Goal: Task Accomplishment & Management: Manage account settings

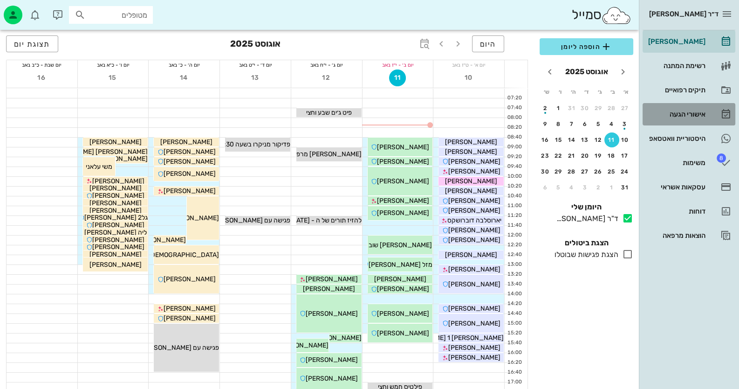
click at [690, 114] on div "אישורי הגעה" at bounding box center [676, 113] width 59 height 7
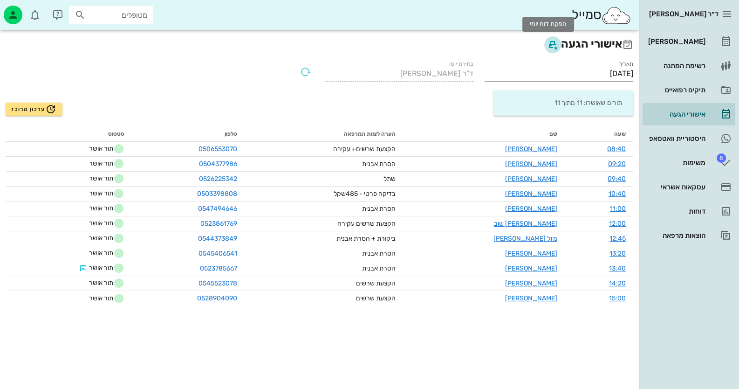
click at [547, 44] on icon "button" at bounding box center [552, 44] width 11 height 11
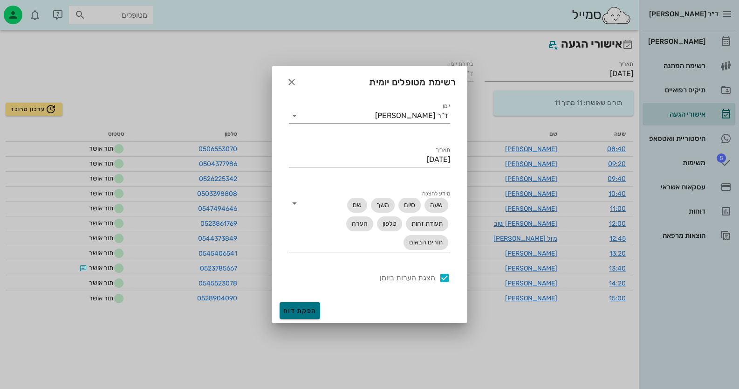
click at [298, 304] on button "הפקת דוח" at bounding box center [300, 310] width 41 height 17
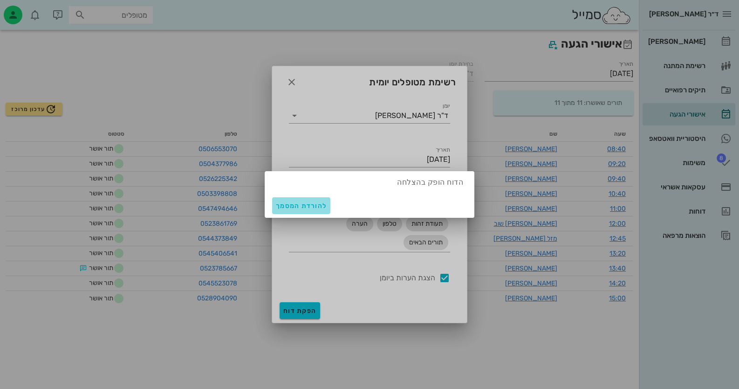
click at [303, 206] on span "להורדת המסמך" at bounding box center [301, 206] width 51 height 8
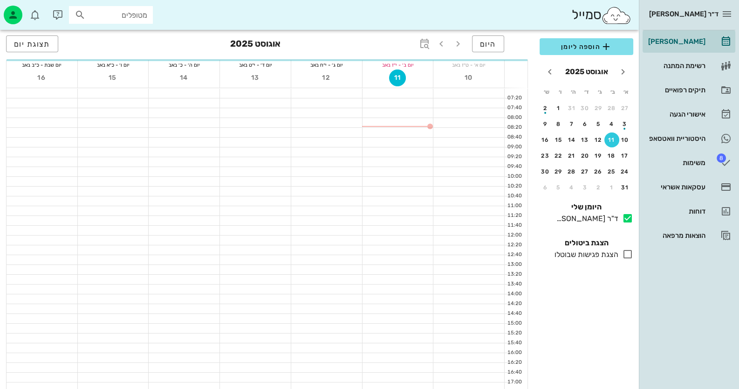
click at [114, 18] on input "מטופלים" at bounding box center [118, 15] width 60 height 12
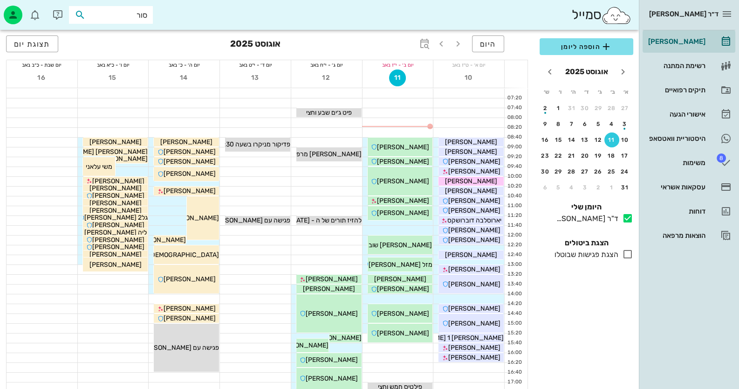
type input "סורו"
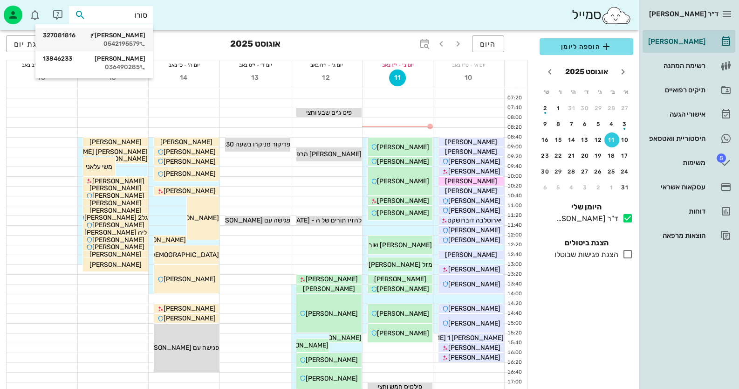
click at [117, 41] on div "0542195579" at bounding box center [94, 43] width 103 height 7
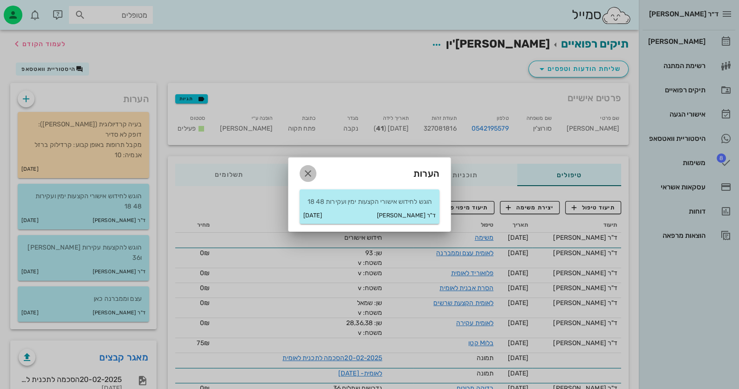
click at [311, 168] on icon "button" at bounding box center [308, 173] width 11 height 11
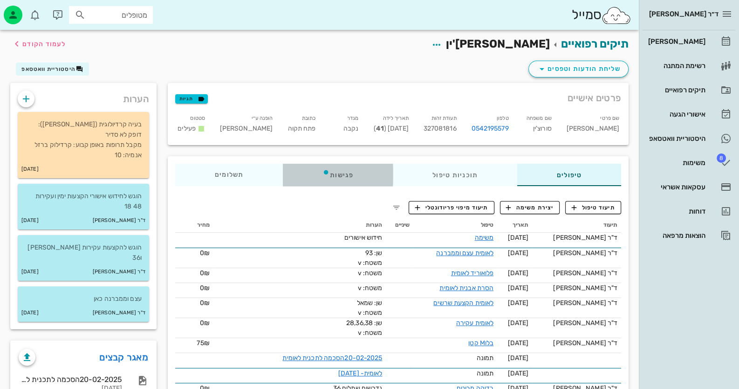
click at [345, 167] on div "פגישות" at bounding box center [338, 175] width 110 height 22
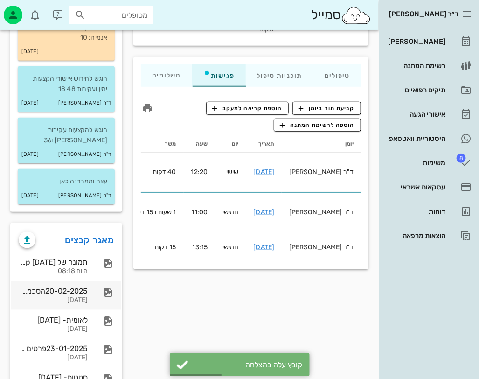
scroll to position [140, 0]
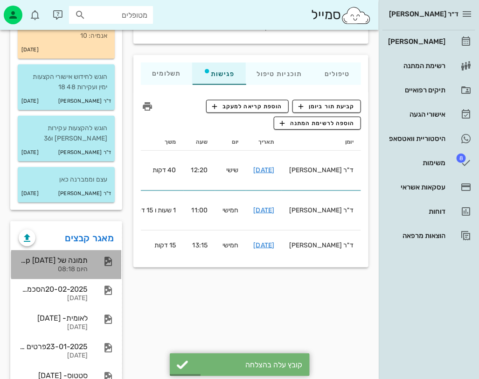
click at [84, 255] on div "תמונה של WhatsApp 2025-08-11 בשעה 08.17.53_9c0a2f29" at bounding box center [53, 259] width 69 height 9
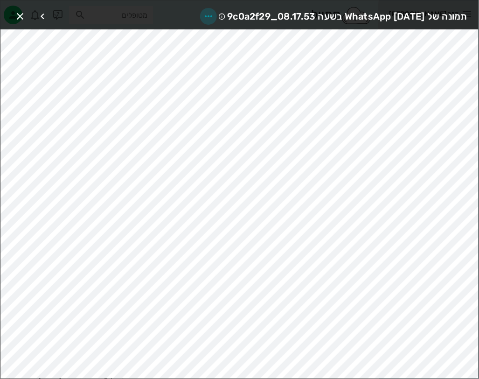
click at [203, 13] on icon "button" at bounding box center [208, 16] width 11 height 11
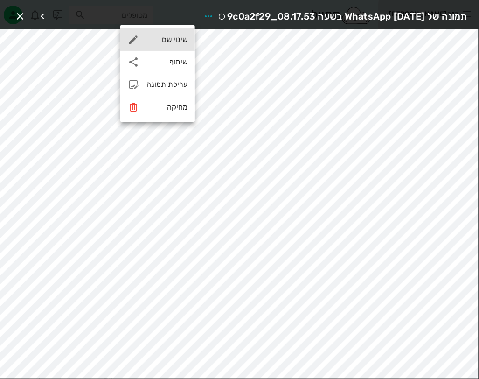
click at [184, 34] on div "שינוי שם" at bounding box center [157, 39] width 75 height 22
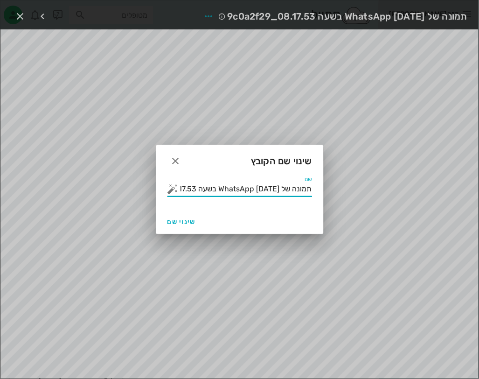
click at [234, 186] on input "תמונה של WhatsApp 2025-08-11 בשעה 08.17.53_9c0a2f29" at bounding box center [245, 188] width 131 height 15
click at [235, 185] on input "תמונה של WhatsApp 2025-08-11 בשעה 08.17.53_9c0a2f29" at bounding box center [245, 188] width 131 height 15
click at [235, 184] on input "תמונה של WhatsApp 2025-08-11 בשעה 08.17.53_9c0a2f29" at bounding box center [245, 188] width 131 height 15
click at [168, 189] on button "button" at bounding box center [172, 188] width 11 height 11
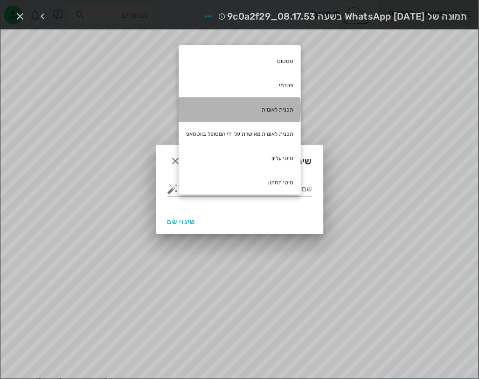
click at [279, 105] on div "תכנית לאומית" at bounding box center [240, 109] width 122 height 24
type input "תכנית לאומית"
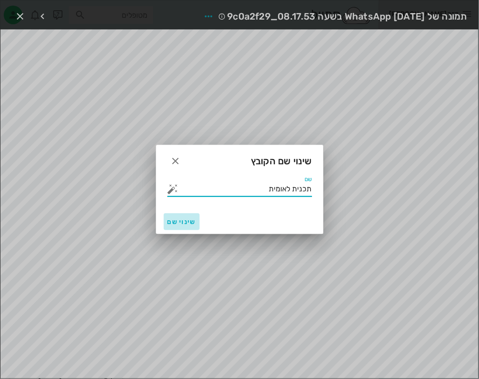
click at [179, 219] on span "שינוי שם" at bounding box center [181, 222] width 28 height 8
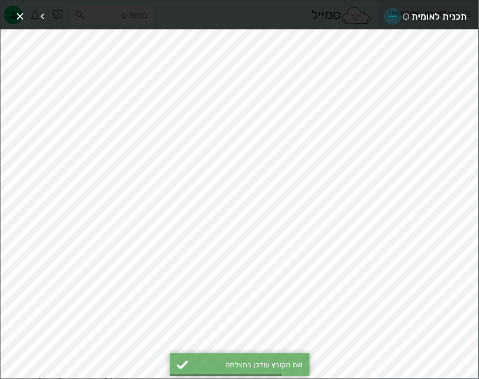
click at [396, 15] on icon "button" at bounding box center [392, 16] width 11 height 11
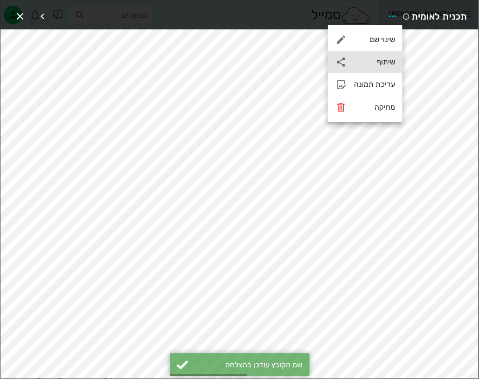
click at [381, 61] on div "שיתוף" at bounding box center [374, 61] width 41 height 9
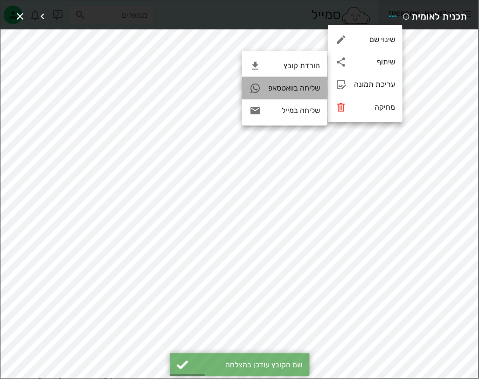
click at [307, 88] on div "שליחה בוואטסאפ" at bounding box center [294, 87] width 52 height 9
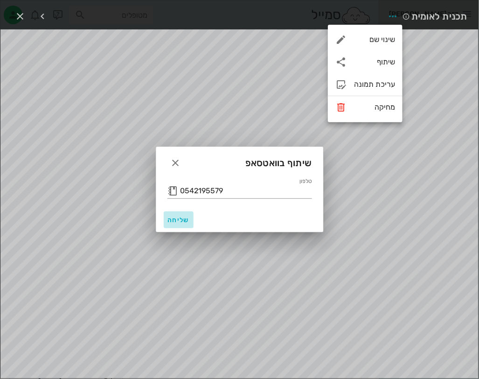
click at [183, 215] on button "שליחה" at bounding box center [179, 219] width 30 height 17
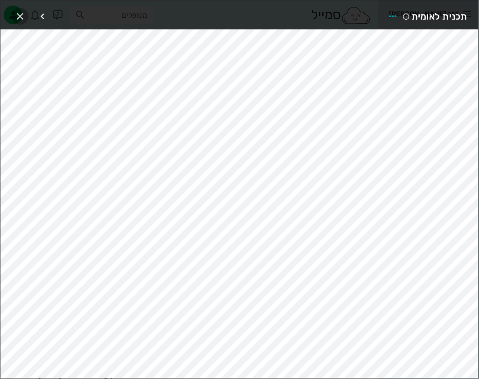
click at [23, 11] on icon "button" at bounding box center [19, 16] width 11 height 11
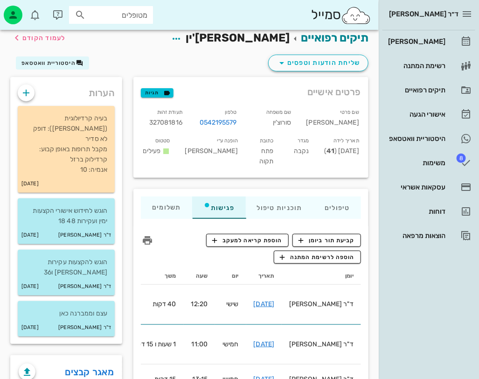
scroll to position [0, 0]
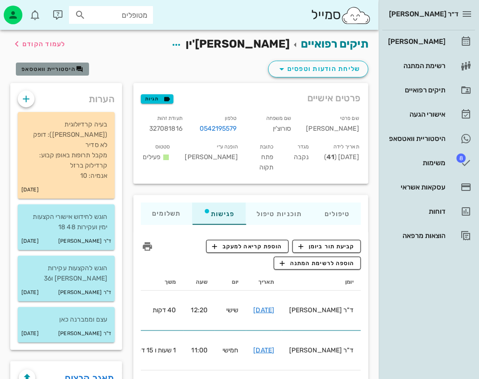
click at [63, 62] on button "היסטוריית וואטסאפ" at bounding box center [52, 68] width 73 height 13
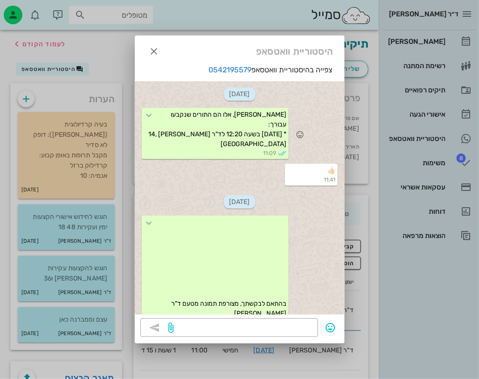
scroll to position [17, 0]
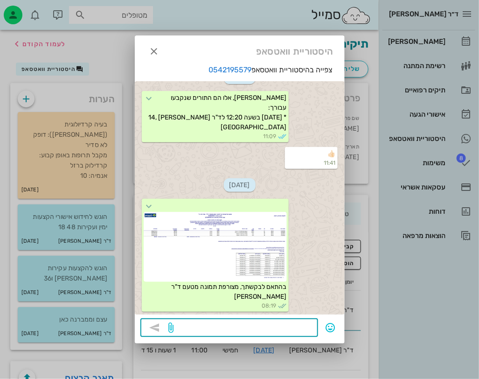
paste textarea "מצורפת תכנית טיפול מאושרת על ידי קופת חולים לאומית – קופת חולים גובה את התשלום …"
type textarea "מצורפת תכנית טיפול מאושרת על ידי קופת חולים לאומית – קופת חולים גובה את התשלום …"
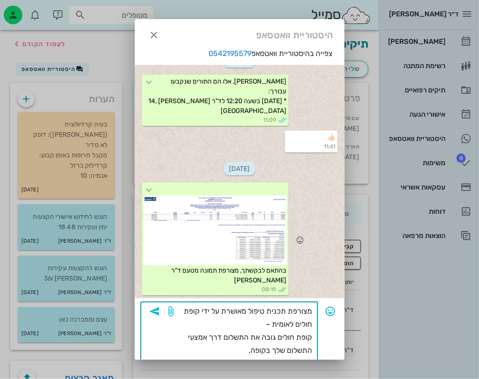
scroll to position [21, 0]
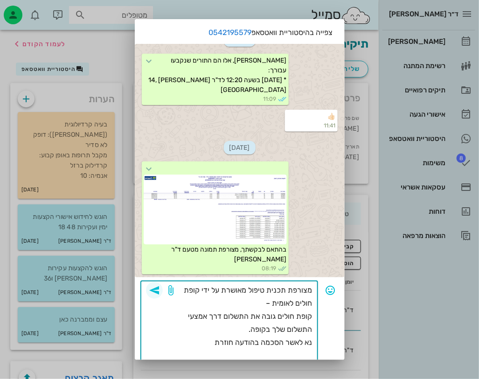
click at [160, 287] on icon "button" at bounding box center [154, 289] width 11 height 11
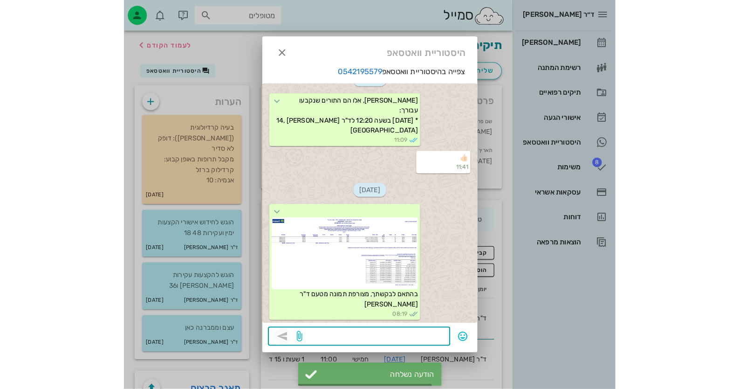
scroll to position [93, 0]
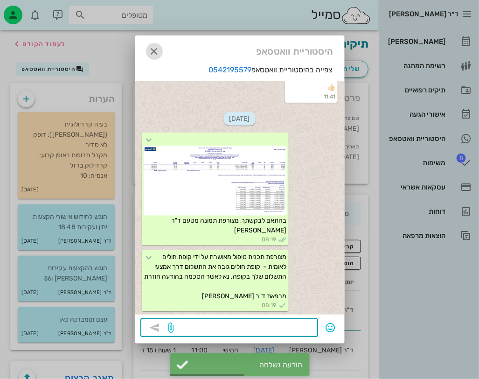
click at [155, 47] on icon "button" at bounding box center [154, 51] width 11 height 11
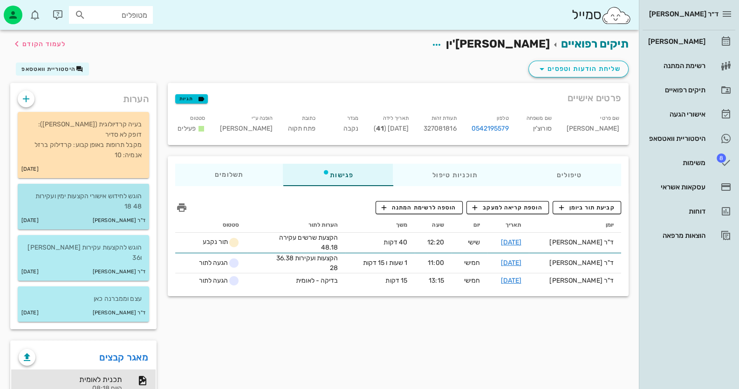
click at [133, 191] on p "הוגש לחידוש אישורי הקצעות ימין ועקירות 48 18" at bounding box center [83, 201] width 117 height 21
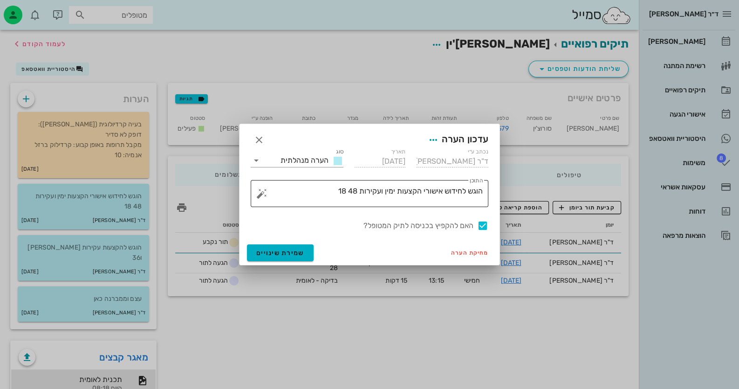
click at [484, 192] on div "​ התוכן הוגש לחידוש אישורי הקצעות ימין ועקירות 48 18" at bounding box center [370, 193] width 238 height 27
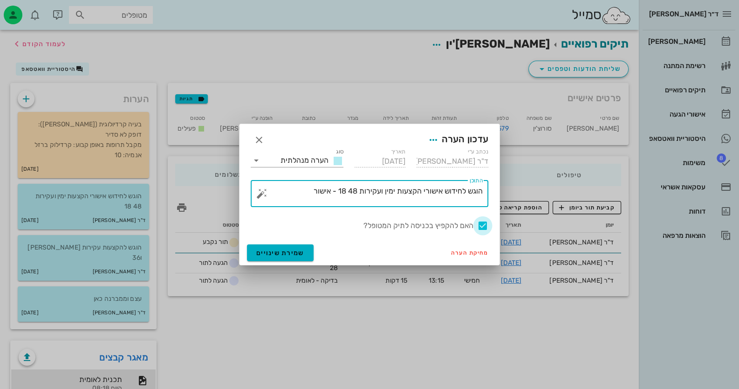
type textarea "הוגש לחידוש אישורי הקצעות ימין ועקירות 48 18 - אישור"
click at [488, 228] on div at bounding box center [483, 226] width 16 height 16
checkbox input "false"
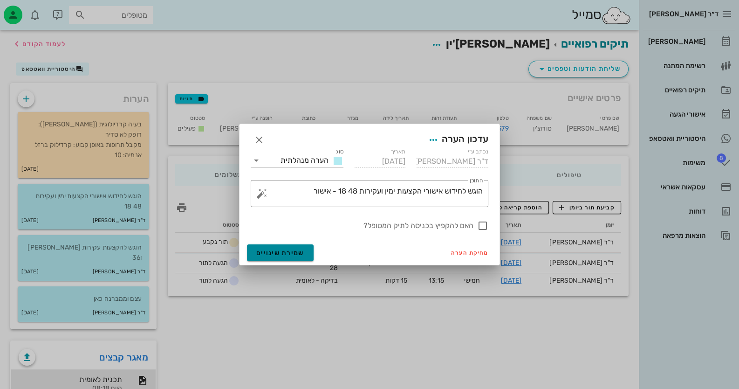
click at [280, 256] on button "שמירת שינויים" at bounding box center [280, 252] width 67 height 17
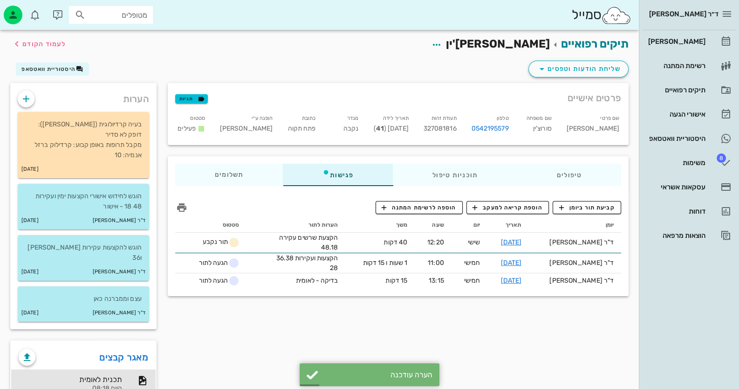
click at [135, 21] on div "מטופלים" at bounding box center [111, 15] width 84 height 18
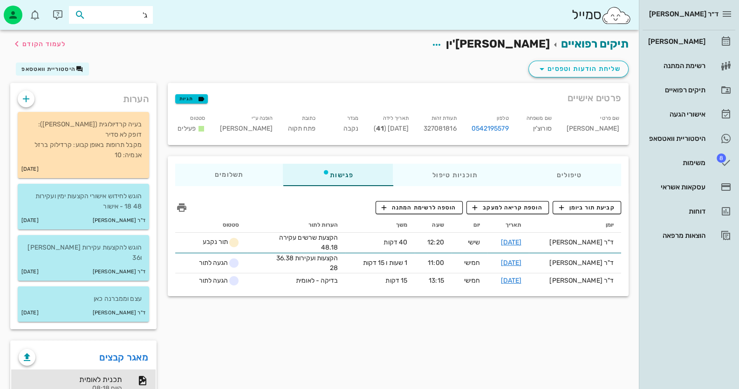
type input "ג'א"
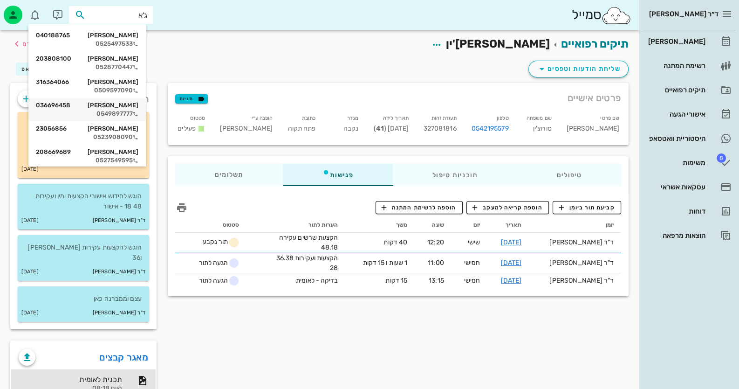
click at [138, 108] on div "אברהם ג'אן 036696458" at bounding box center [87, 105] width 103 height 7
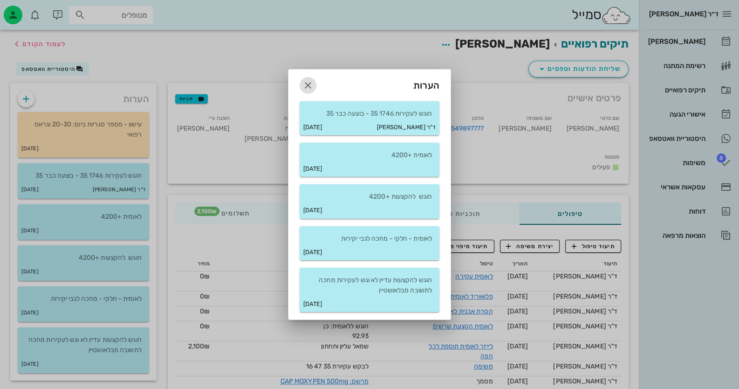
click at [308, 84] on icon "button" at bounding box center [308, 85] width 11 height 11
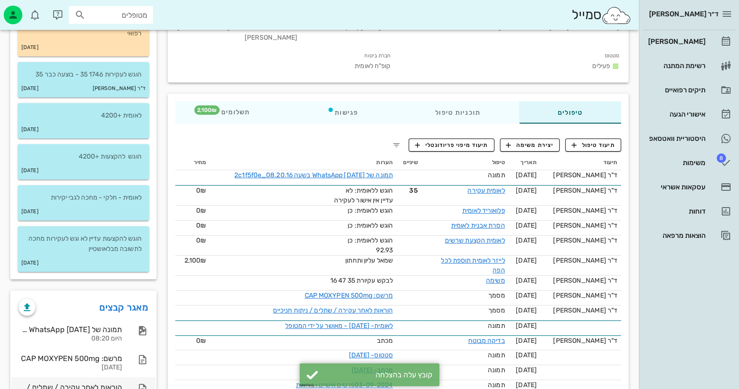
scroll to position [233, 0]
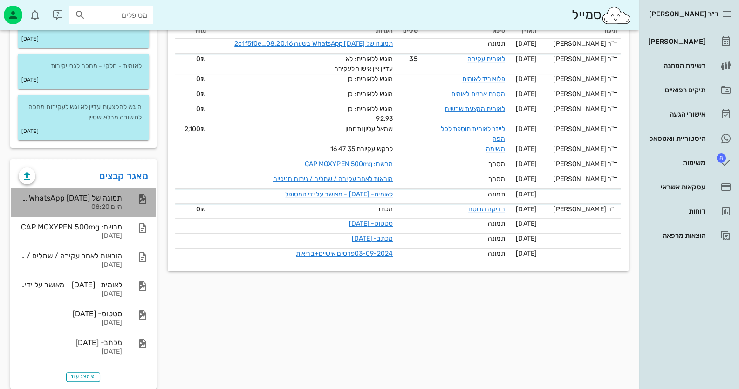
click at [115, 211] on div "תמונה של WhatsApp 2025-08-11 בשעה 08.20.16_2c1f5f0e היום 08:20" at bounding box center [70, 202] width 103 height 29
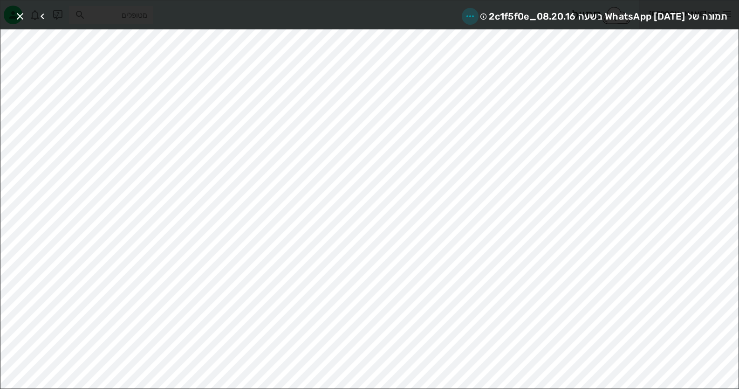
click at [465, 13] on icon "button" at bounding box center [470, 16] width 11 height 11
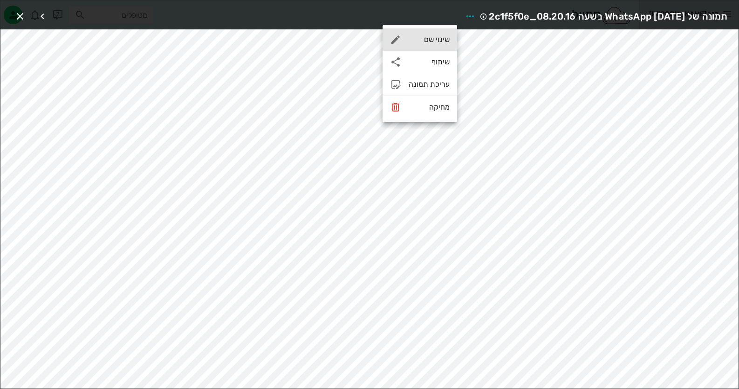
click at [434, 32] on div "שינוי שם" at bounding box center [420, 39] width 75 height 22
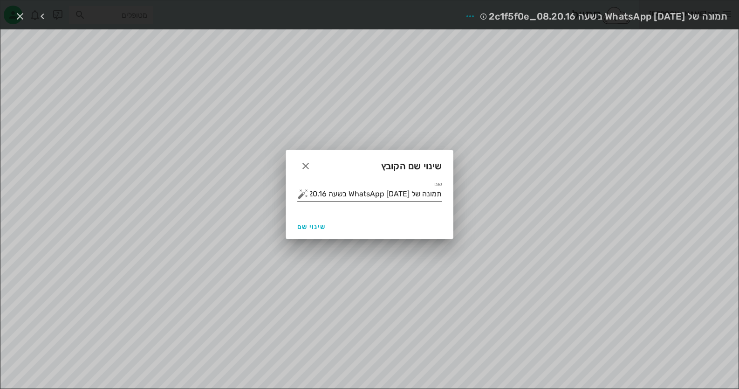
click at [416, 187] on input "תמונה של WhatsApp 2025-08-11 בשעה 08.20.16_2c1f5f0e" at bounding box center [375, 193] width 131 height 15
click at [298, 196] on button "button" at bounding box center [302, 193] width 11 height 11
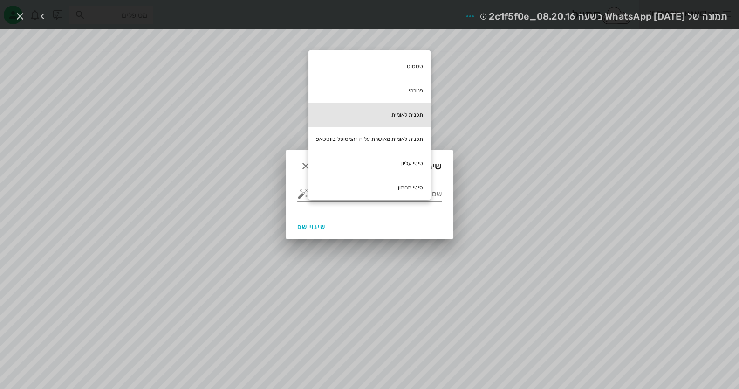
click at [410, 109] on div "תכנית לאומית" at bounding box center [370, 115] width 122 height 24
type input "תכנית לאומית"
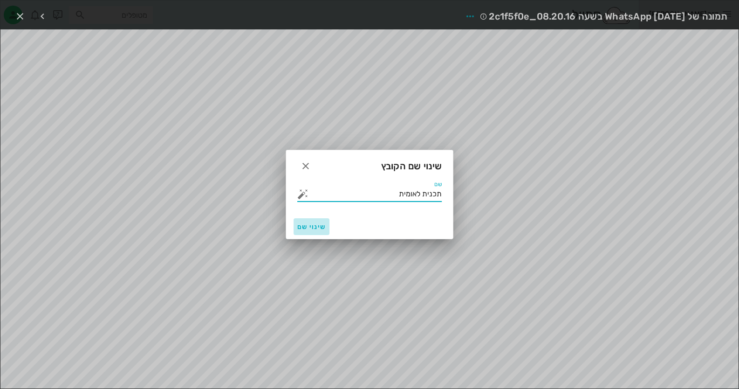
click at [302, 228] on span "שינוי שם" at bounding box center [311, 227] width 28 height 8
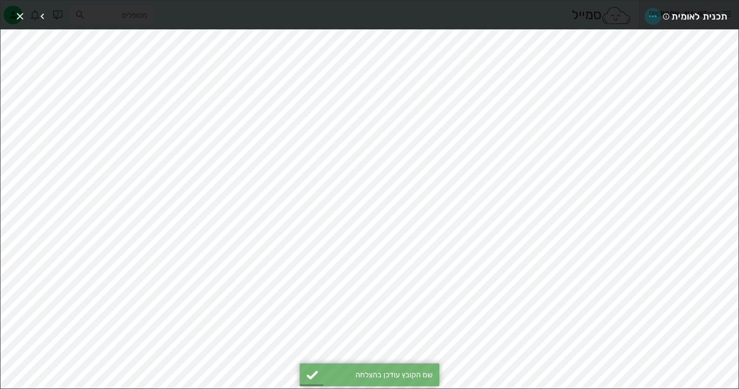
click at [658, 17] on icon "button" at bounding box center [653, 16] width 11 height 11
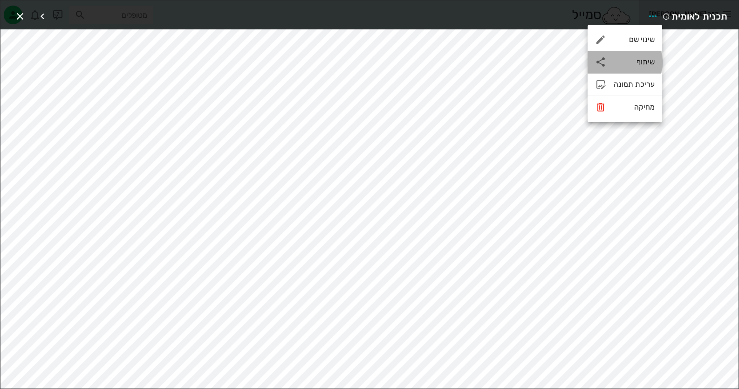
click at [648, 53] on div "שיתוף" at bounding box center [625, 62] width 75 height 22
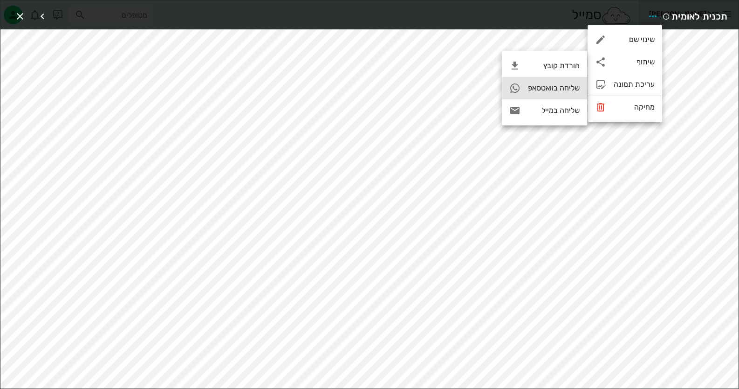
click at [576, 95] on div "שליחה בוואטסאפ" at bounding box center [544, 88] width 85 height 22
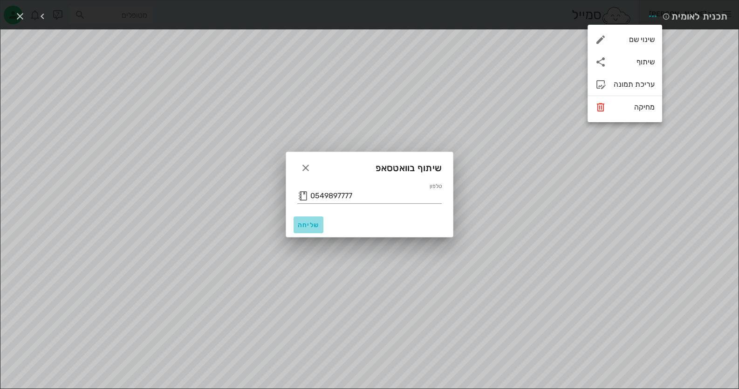
click at [305, 221] on span "שליחה" at bounding box center [308, 225] width 22 height 8
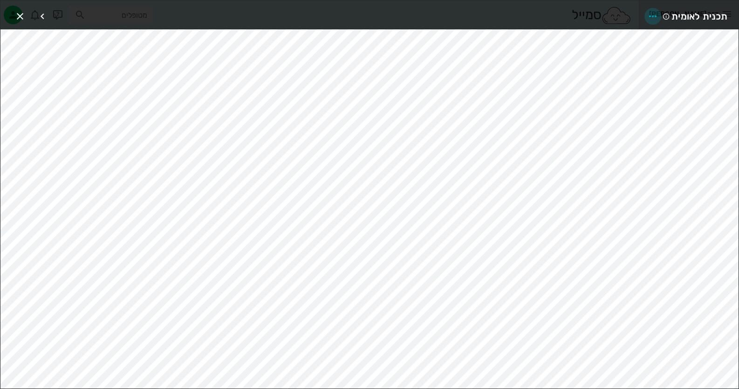
click at [649, 11] on icon "button" at bounding box center [653, 16] width 11 height 11
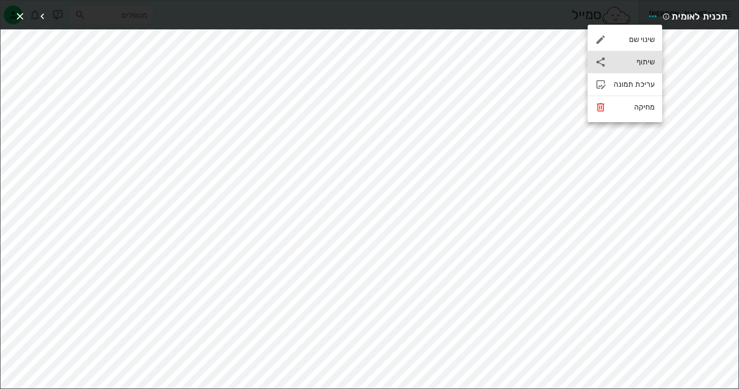
click at [634, 64] on div "שיתוף" at bounding box center [634, 61] width 41 height 9
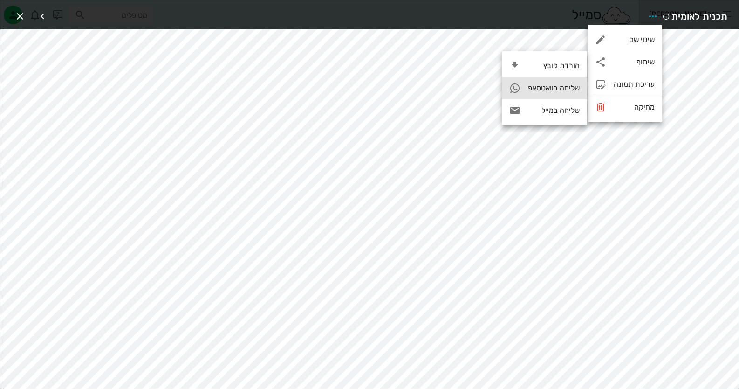
click at [545, 89] on div "שליחה בוואטסאפ" at bounding box center [554, 87] width 52 height 9
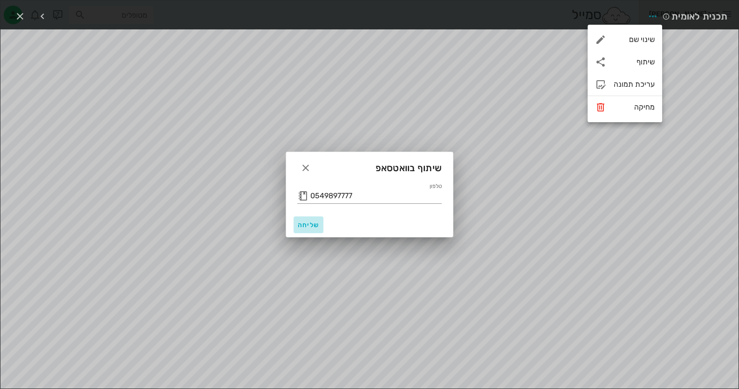
click at [305, 220] on button "שליחה" at bounding box center [309, 224] width 30 height 17
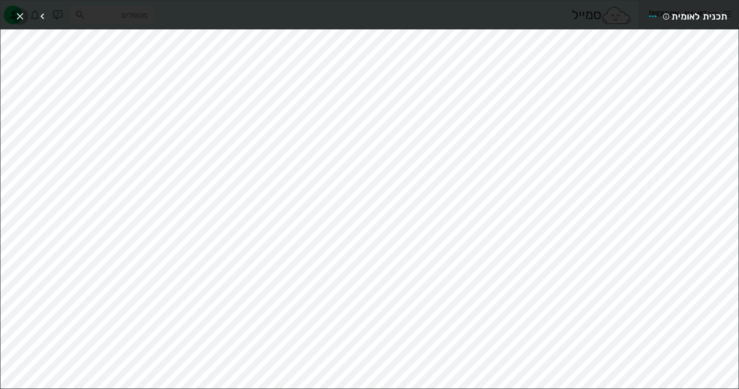
click at [21, 17] on icon "button" at bounding box center [19, 16] width 11 height 11
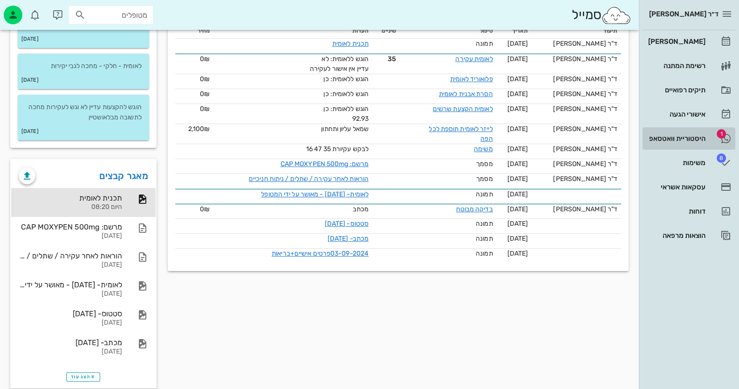
click at [695, 139] on div "היסטוריית וואטסאפ" at bounding box center [676, 138] width 59 height 7
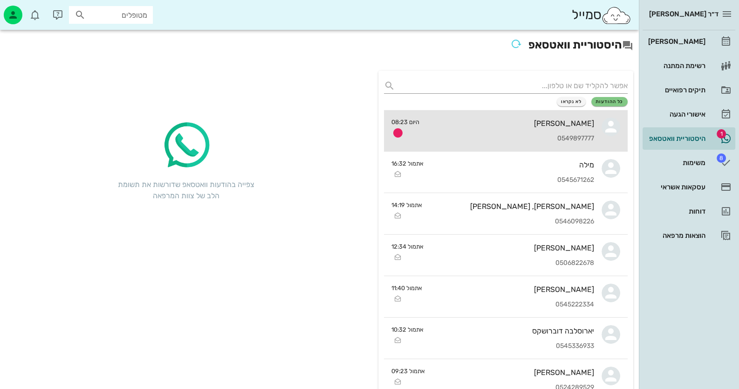
click at [505, 138] on div "0549897777" at bounding box center [510, 139] width 167 height 8
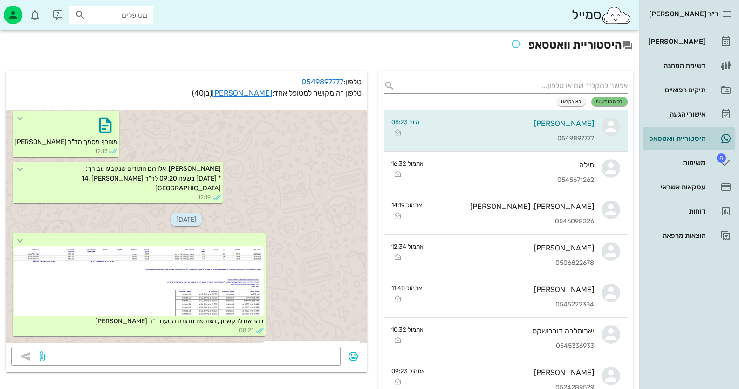
scroll to position [694, 0]
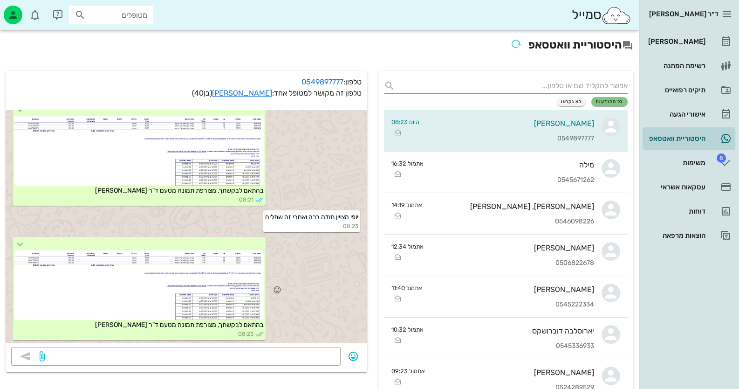
click at [245, 287] on div at bounding box center [138, 285] width 249 height 70
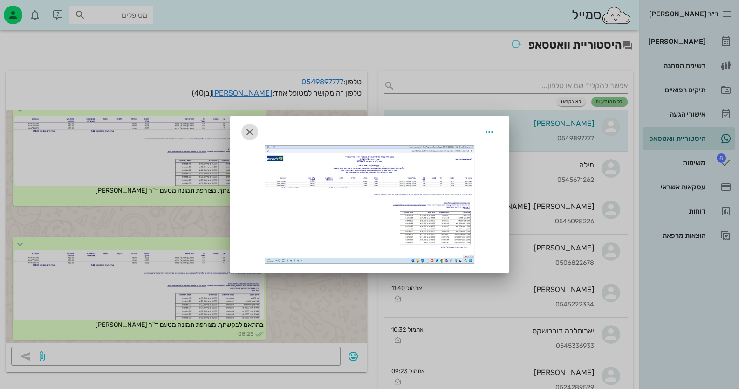
click at [252, 130] on icon "button" at bounding box center [249, 131] width 11 height 11
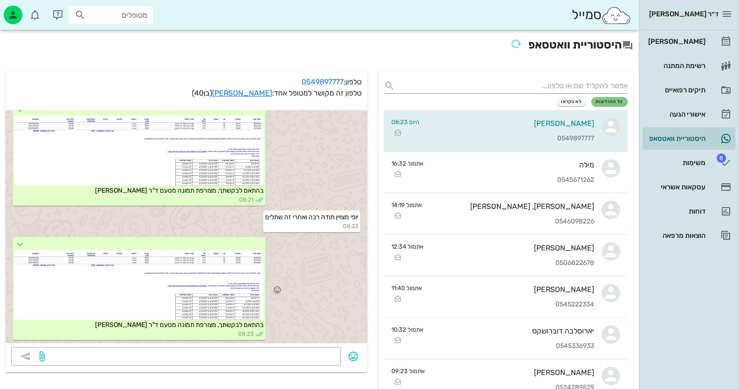
drag, startPoint x: 172, startPoint y: 304, endPoint x: 231, endPoint y: 287, distance: 60.8
click at [231, 287] on div at bounding box center [138, 285] width 249 height 70
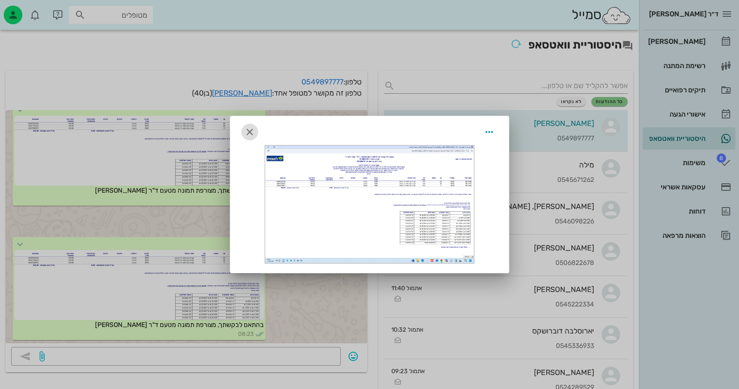
click at [252, 130] on icon "button" at bounding box center [249, 131] width 11 height 11
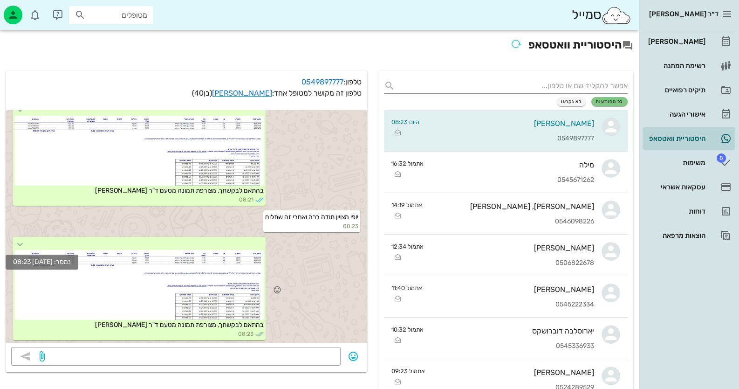
click at [26, 243] on icon at bounding box center [19, 244] width 11 height 11
click at [26, 242] on icon at bounding box center [19, 244] width 11 height 11
drag, startPoint x: 30, startPoint y: 242, endPoint x: 257, endPoint y: 331, distance: 243.7
click at [261, 336] on icon at bounding box center [259, 334] width 8 height 8
click at [296, 349] on div at bounding box center [191, 356] width 289 height 19
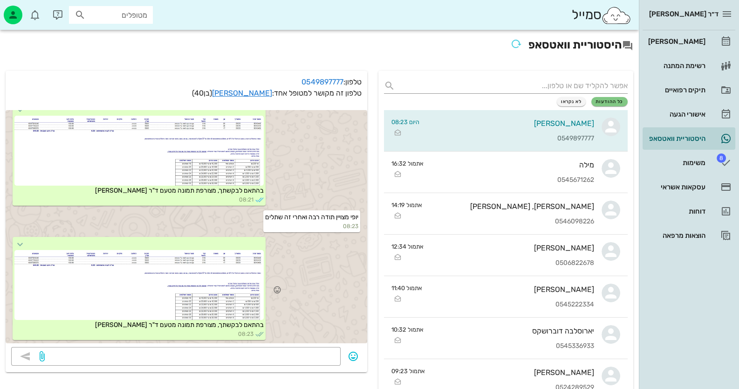
drag, startPoint x: 317, startPoint y: 216, endPoint x: 321, endPoint y: 264, distance: 47.8
click at [321, 264] on div "בהתאם לבקשתך, מצורפת תמונה מטעם ד"ר חיה מאיר 08:23" at bounding box center [187, 289] width 362 height 108
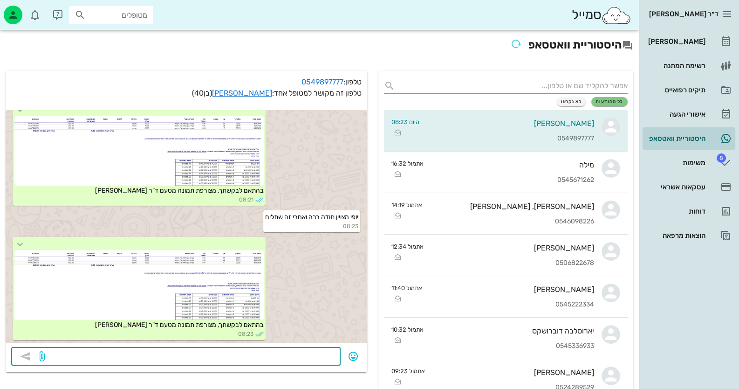
click at [329, 350] on textarea at bounding box center [191, 357] width 289 height 15
type textarea "עדיין לא ביקשתי את השתלים"
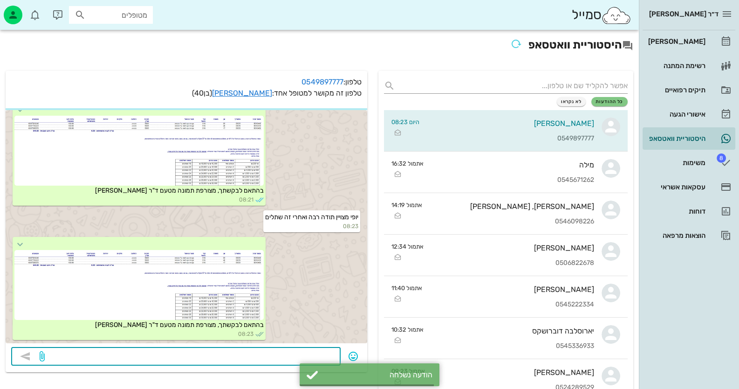
scroll to position [721, 0]
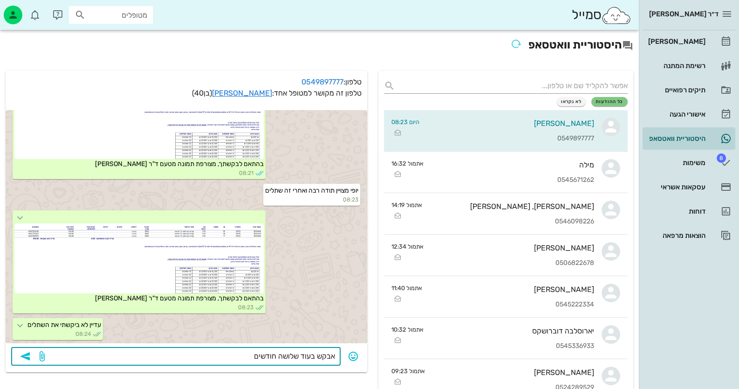
type textarea "אבקש בעוד שלושה חודשים"
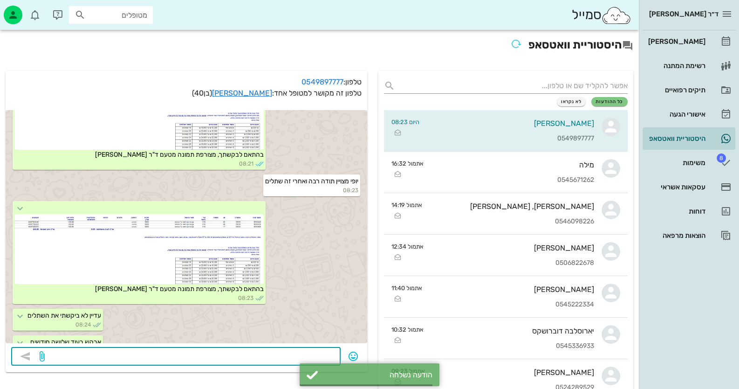
scroll to position [747, 0]
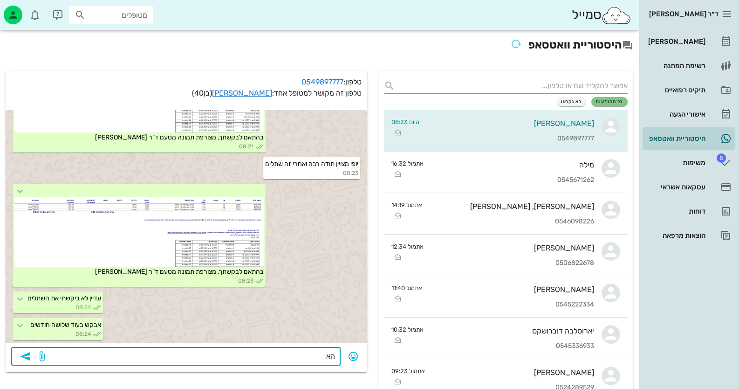
type textarea "ה"
type textarea "בינתיים עקרנו שן אחת - אני מגישה את זה היום"
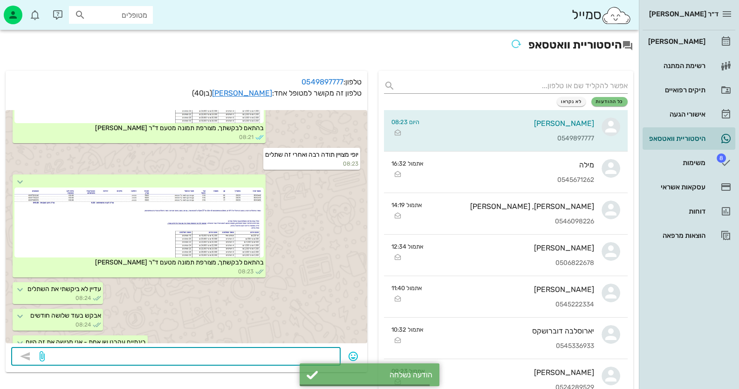
scroll to position [774, 0]
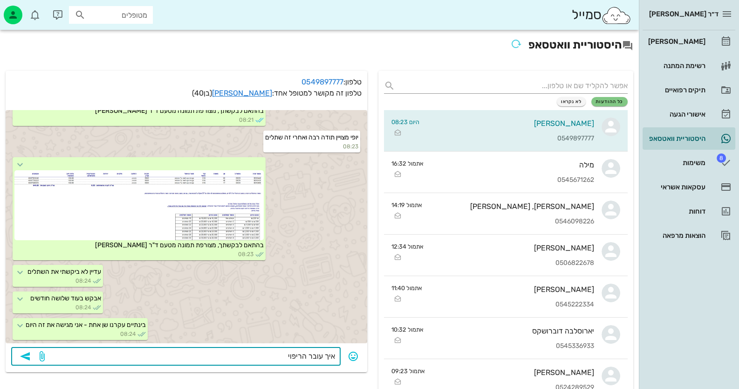
type textarea "איך עובר הריפוי ?"
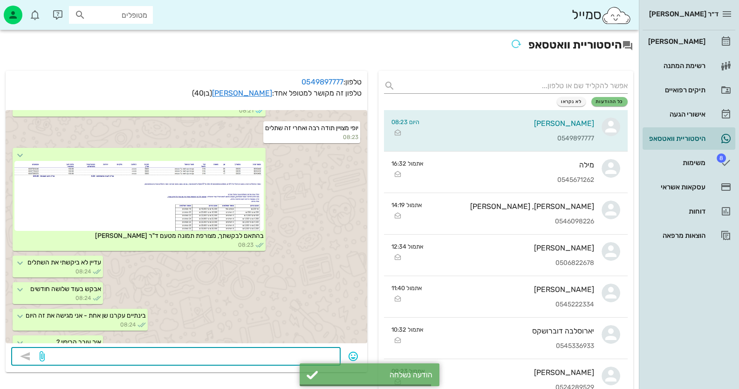
scroll to position [800, 0]
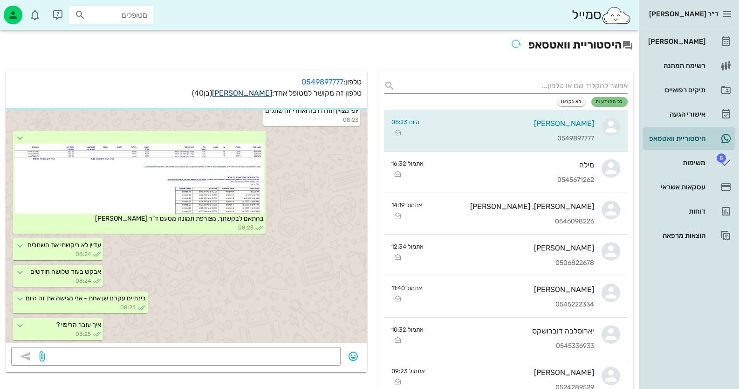
click at [252, 89] on link "אברהם ג'אן" at bounding box center [242, 93] width 60 height 9
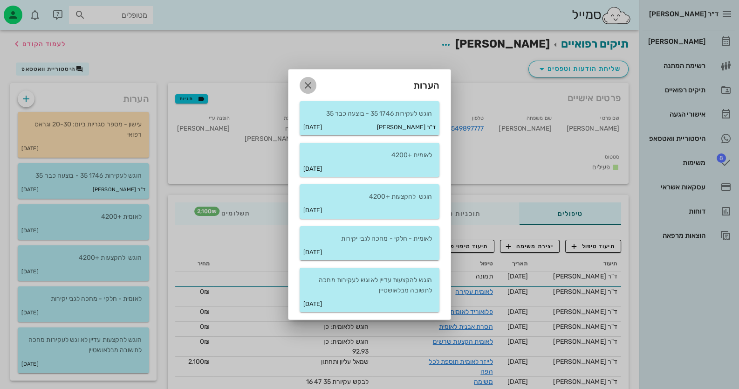
click at [310, 82] on icon "button" at bounding box center [308, 85] width 11 height 11
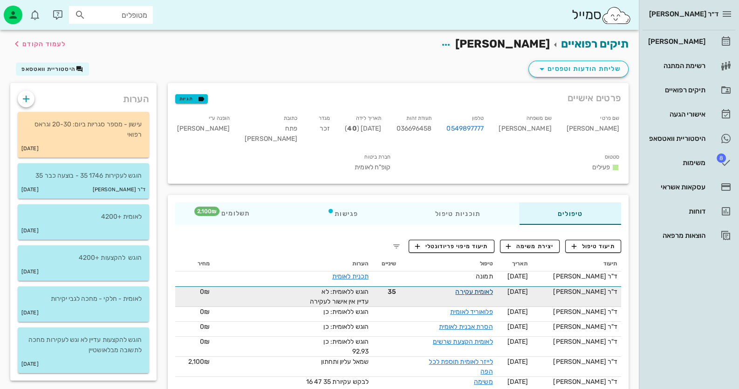
click at [493, 288] on link "לאומית עקירה" at bounding box center [473, 292] width 37 height 8
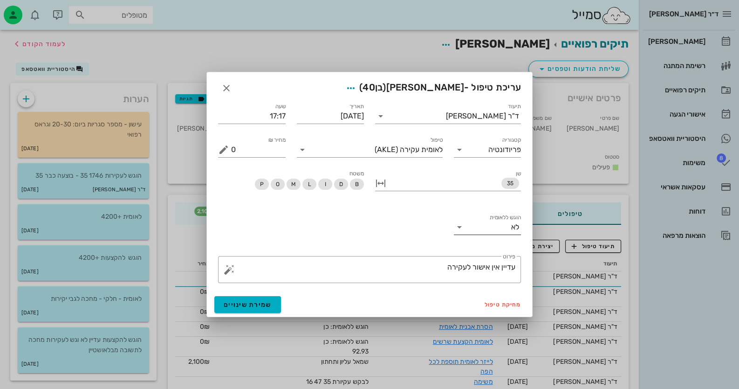
click at [513, 224] on div "לא" at bounding box center [515, 227] width 8 height 8
click at [511, 235] on div "כן" at bounding box center [487, 234] width 53 height 9
click at [423, 269] on textarea "עדיין אין אישור לעקירה" at bounding box center [373, 272] width 284 height 22
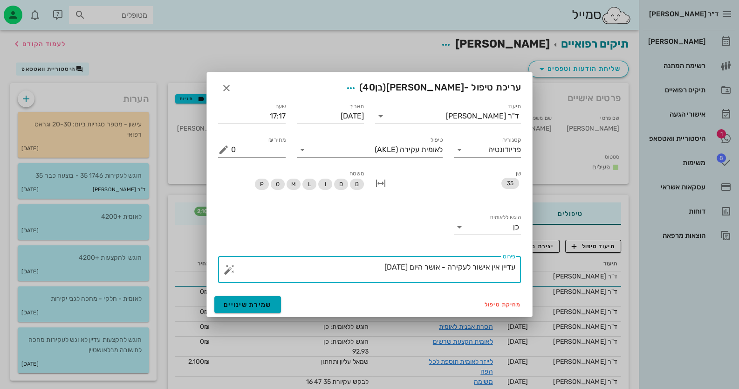
type textarea "עדיין אין אישור לעקירה - אושר היום 11.8.2025"
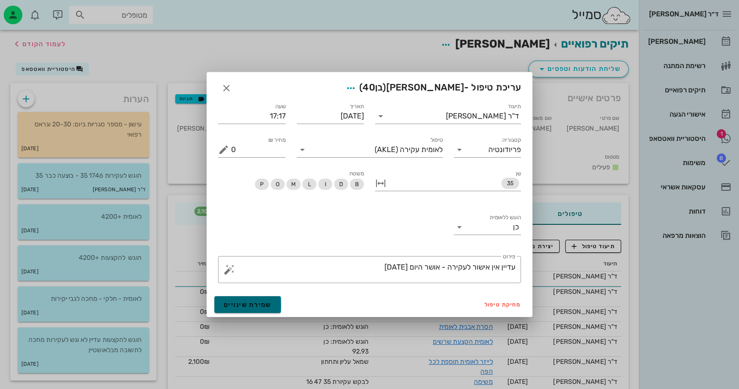
click at [261, 305] on span "שמירת שינויים" at bounding box center [248, 305] width 48 height 8
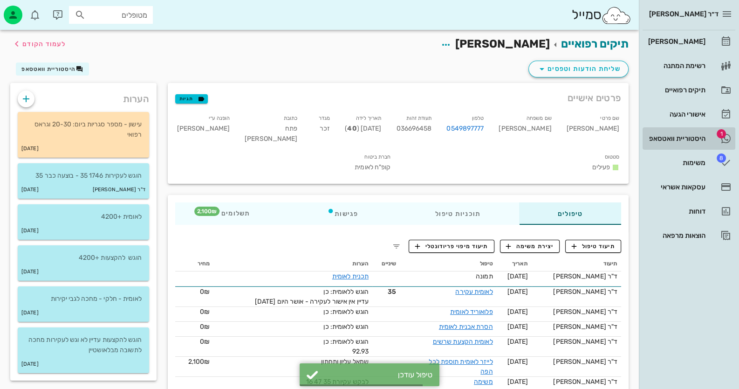
click at [702, 139] on div "היסטוריית וואטסאפ" at bounding box center [676, 138] width 59 height 7
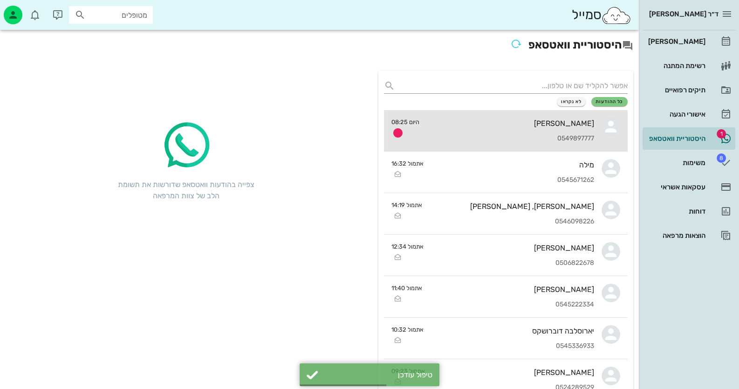
click at [515, 116] on div "אברהם ג'אן 0549897777" at bounding box center [510, 130] width 167 height 41
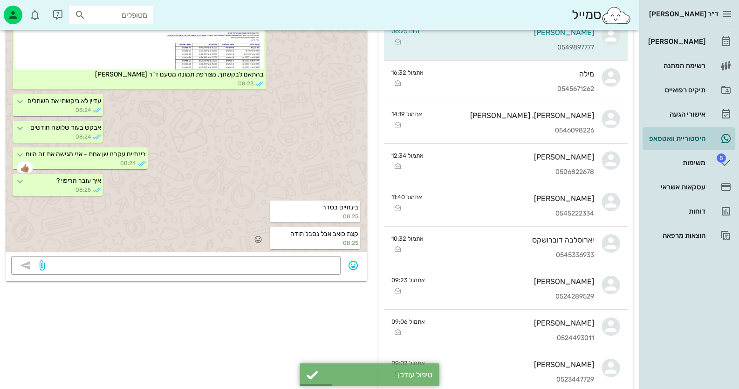
scroll to position [93, 0]
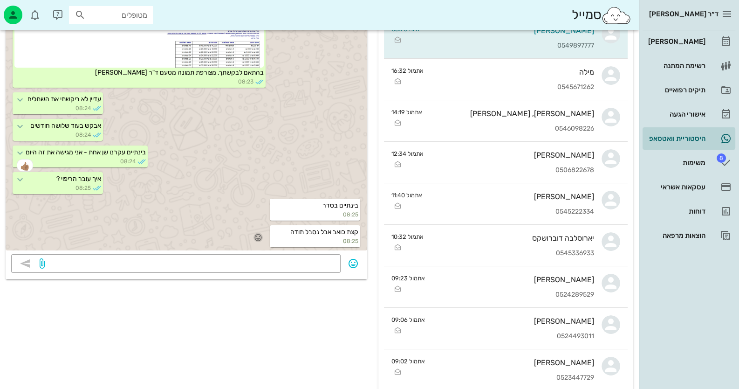
click at [261, 233] on icon "button" at bounding box center [258, 237] width 8 height 8
click at [258, 226] on div "👍" at bounding box center [250, 223] width 17 height 18
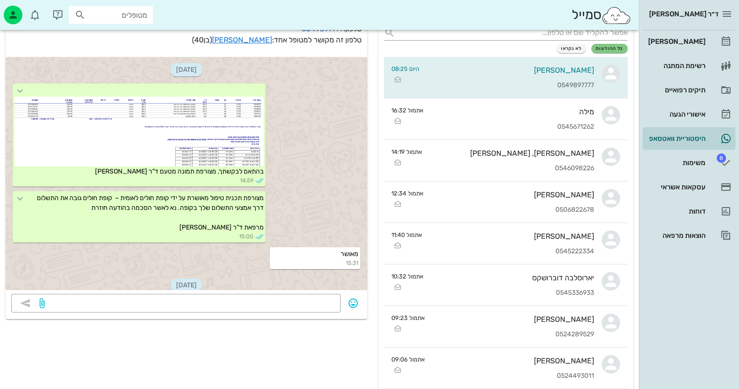
scroll to position [0, 0]
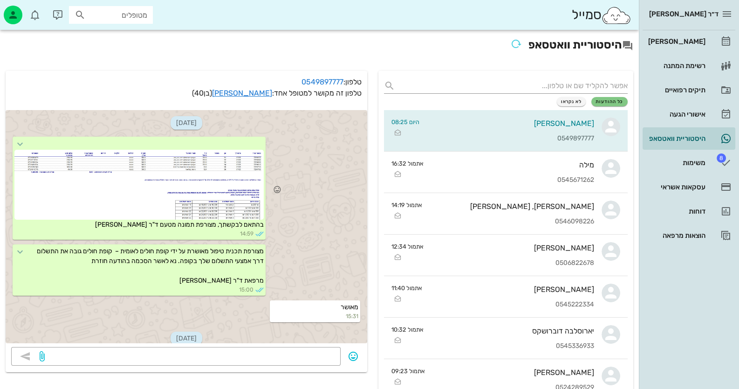
click at [231, 165] on div at bounding box center [138, 185] width 249 height 70
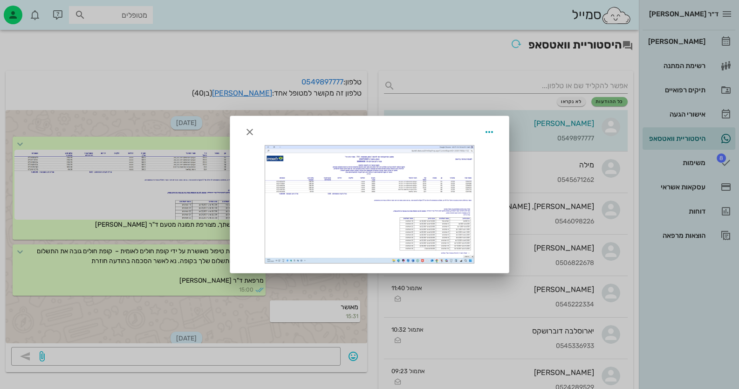
click at [301, 168] on div at bounding box center [369, 203] width 209 height 117
click at [134, 109] on div at bounding box center [369, 194] width 739 height 389
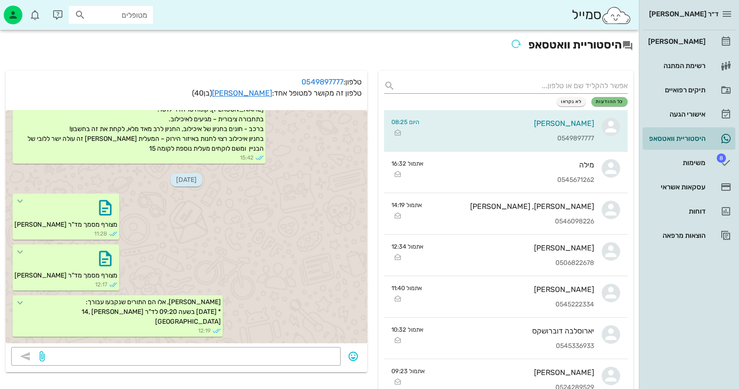
scroll to position [419, 0]
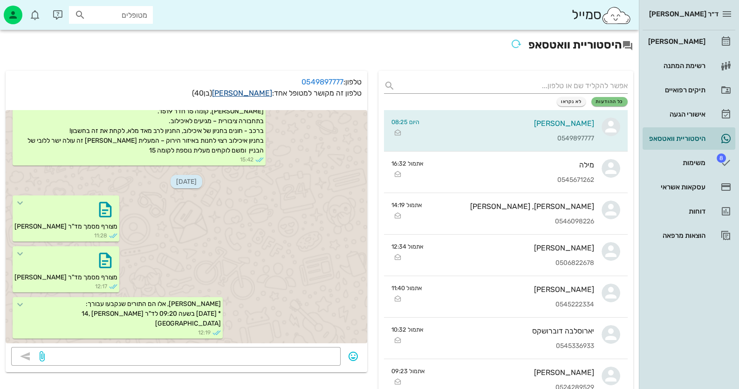
click at [252, 93] on link "אברהם ג'אן" at bounding box center [242, 93] width 60 height 9
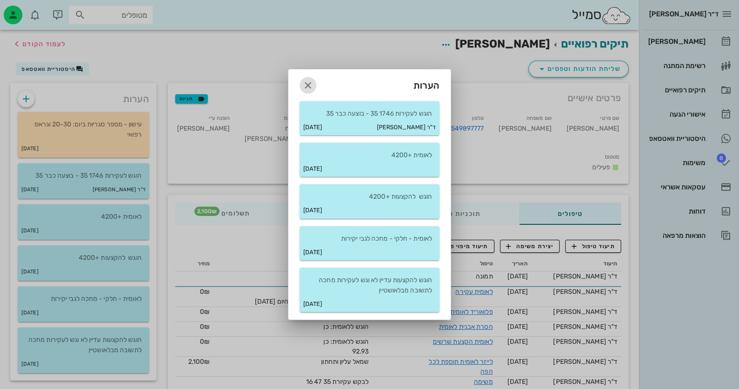
click at [310, 92] on button "button" at bounding box center [308, 85] width 17 height 17
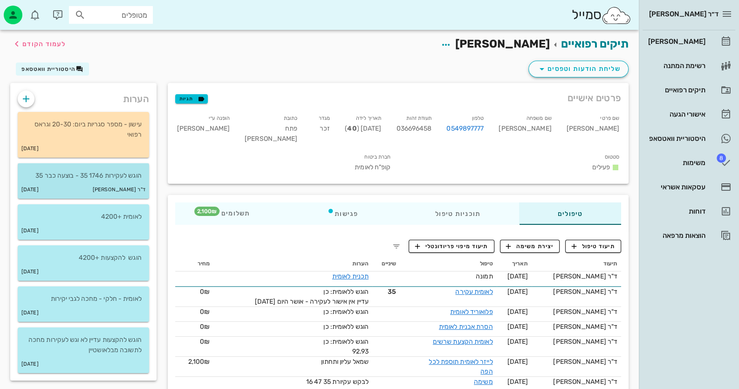
click at [136, 179] on p "הוגש לעקירות 1746 35 - בוצעה כבר 35" at bounding box center [83, 176] width 117 height 10
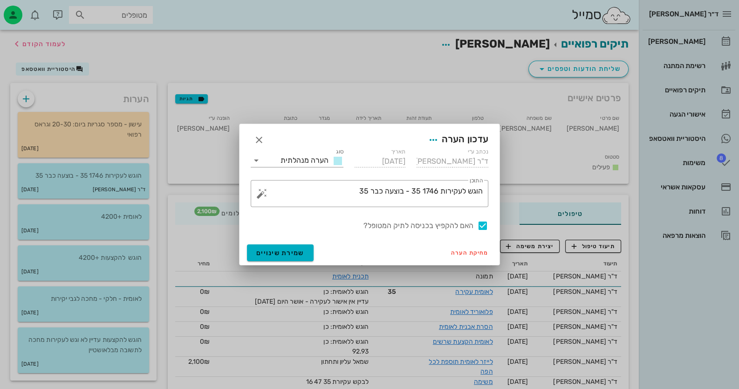
drag, startPoint x: 480, startPoint y: 223, endPoint x: 443, endPoint y: 240, distance: 40.9
click at [480, 223] on div at bounding box center [483, 226] width 16 height 16
checkbox input "false"
click at [279, 255] on span "שמירת שינויים" at bounding box center [280, 253] width 48 height 8
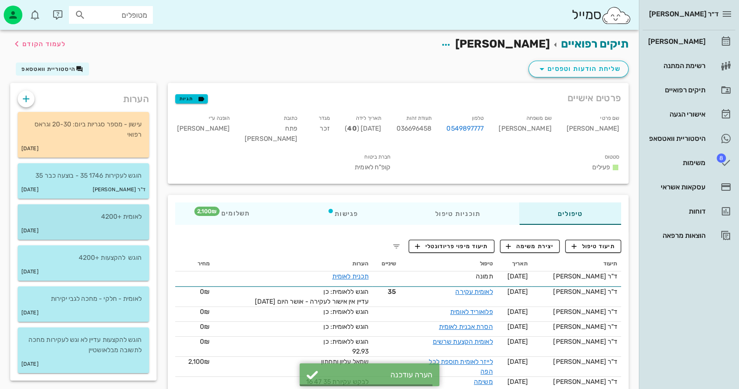
click at [140, 215] on p "לאומית +4200" at bounding box center [83, 217] width 117 height 10
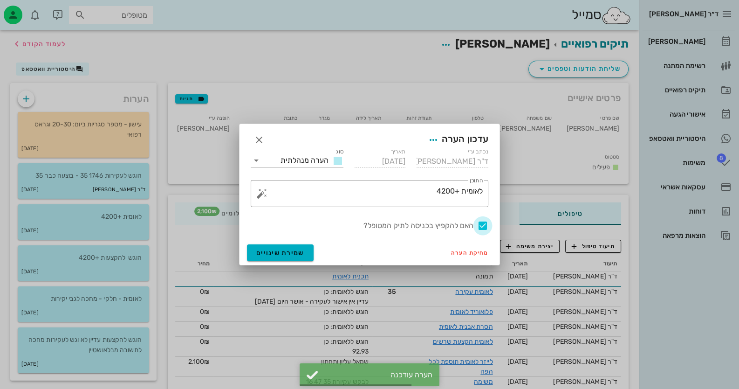
click at [482, 225] on div at bounding box center [483, 226] width 16 height 16
checkbox input "false"
click at [300, 256] on span "שמירת שינויים" at bounding box center [280, 253] width 48 height 8
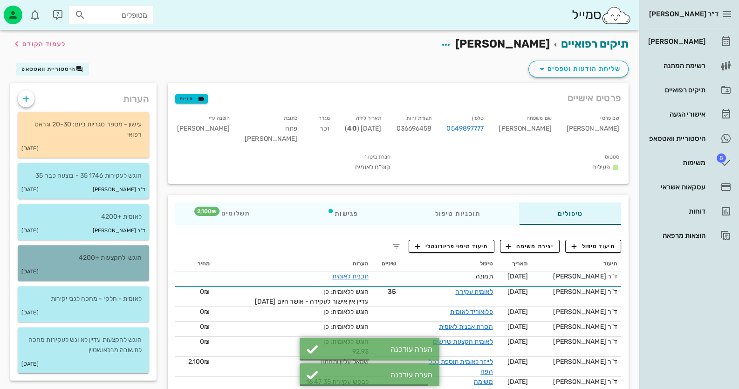
click at [100, 274] on div "21-07-2025" at bounding box center [83, 272] width 131 height 18
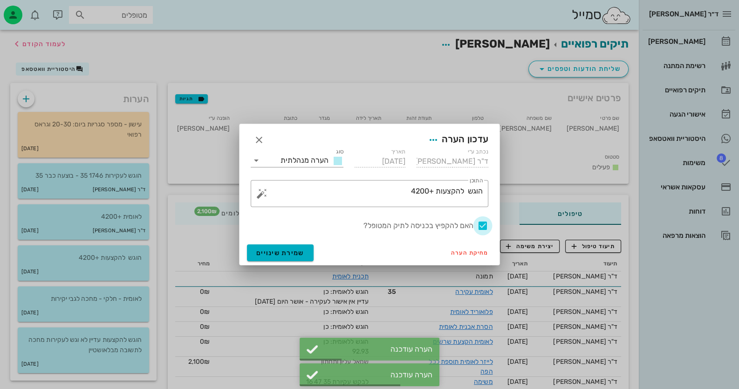
click at [484, 226] on div at bounding box center [483, 226] width 16 height 16
checkbox input "false"
click at [269, 254] on span "שמירת שינויים" at bounding box center [280, 253] width 48 height 8
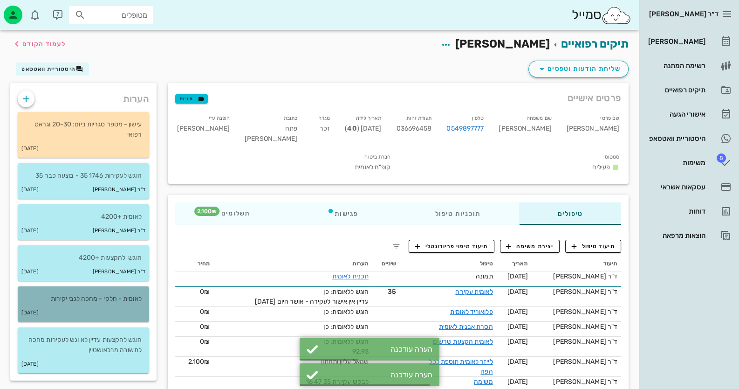
click at [55, 313] on div "06-09-2024" at bounding box center [83, 313] width 131 height 18
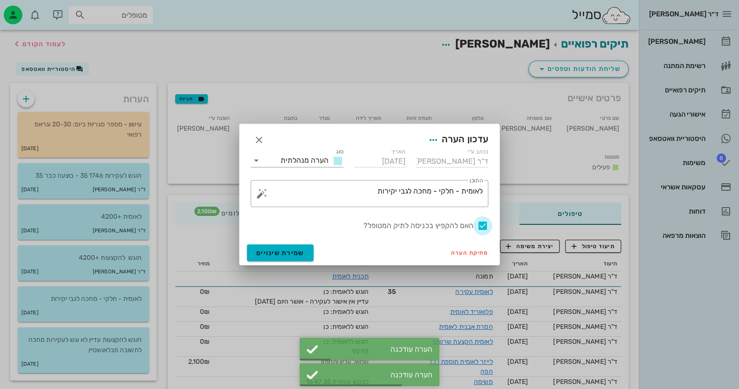
click at [487, 226] on div at bounding box center [483, 226] width 16 height 16
checkbox input "false"
click at [254, 251] on button "שמירת שינויים" at bounding box center [280, 252] width 67 height 17
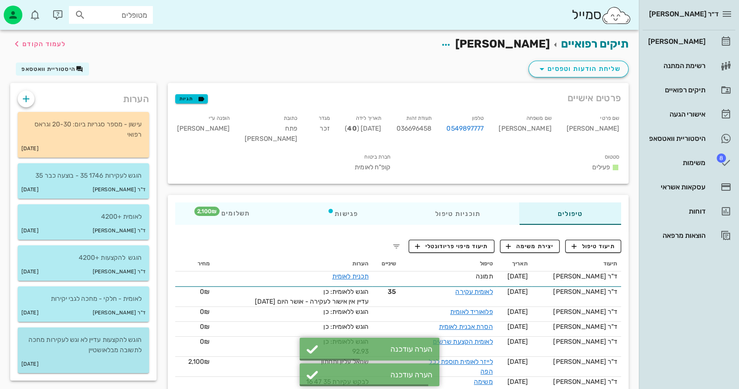
click at [110, 356] on div "03-09-2024" at bounding box center [83, 364] width 131 height 18
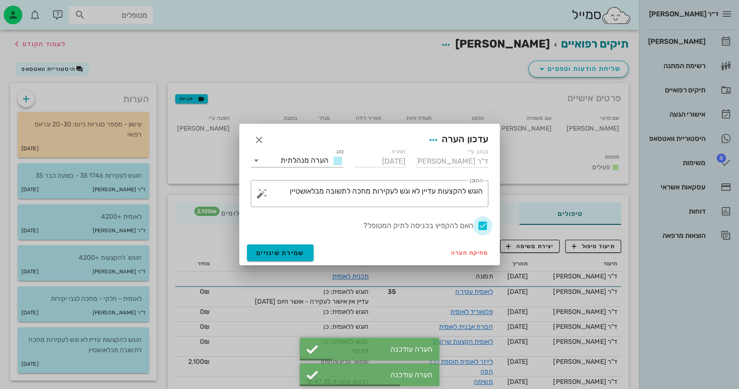
click at [488, 226] on div at bounding box center [483, 226] width 16 height 16
checkbox input "false"
click at [270, 249] on span "שמירת שינויים" at bounding box center [280, 253] width 48 height 8
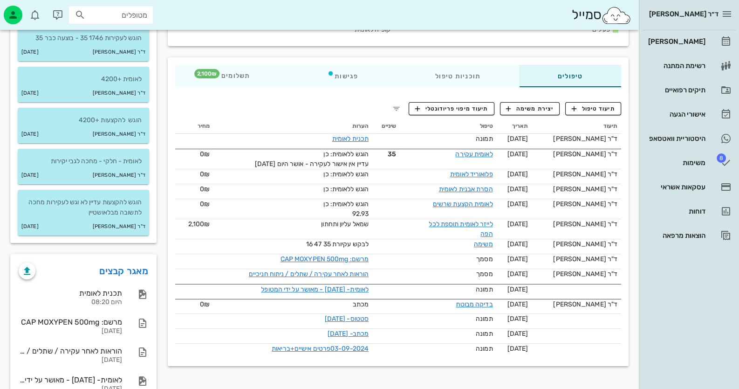
scroll to position [140, 0]
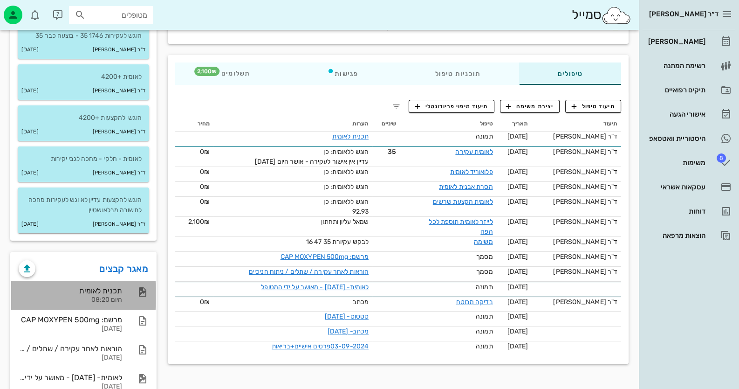
click at [75, 281] on div "תכנית לאומית היום 08:20" at bounding box center [70, 295] width 103 height 29
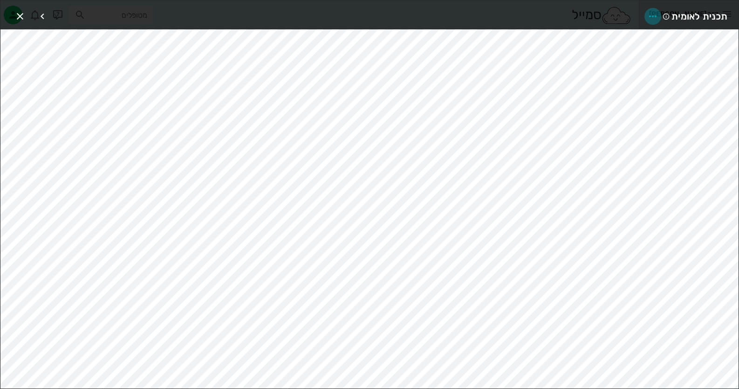
click at [655, 11] on icon "button" at bounding box center [653, 16] width 11 height 11
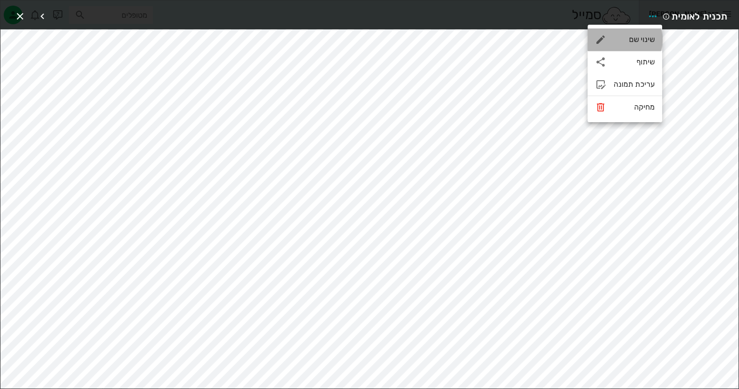
click at [651, 37] on div "שינוי שם" at bounding box center [634, 39] width 41 height 9
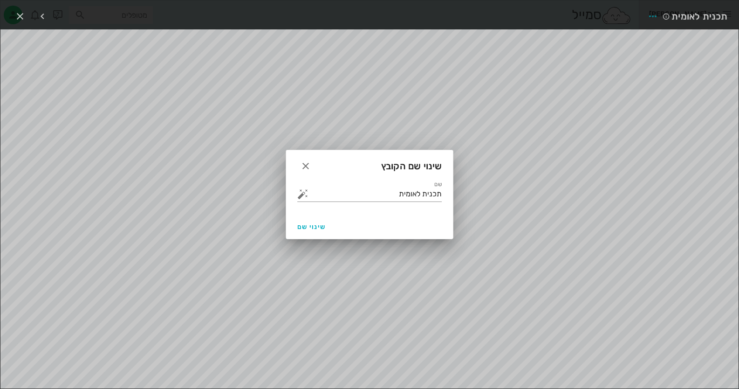
drag, startPoint x: 305, startPoint y: 197, endPoint x: 458, endPoint y: 197, distance: 152.4
click at [458, 197] on div "ד״ר חיה מאיר יומן מרפאה רשימת המתנה תיקים רפואיים אישורי הגעה היסטוריית וואטסאפ…" at bounding box center [369, 178] width 739 height 636
drag, startPoint x: 399, startPoint y: 197, endPoint x: 491, endPoint y: 197, distance: 91.8
click at [491, 197] on div "ד״ר חיה מאיר יומן מרפאה רשימת המתנה תיקים רפואיים אישורי הגעה היסטוריית וואטסאפ…" at bounding box center [369, 178] width 739 height 636
click at [375, 197] on input "תכנית לאומית" at bounding box center [375, 193] width 131 height 15
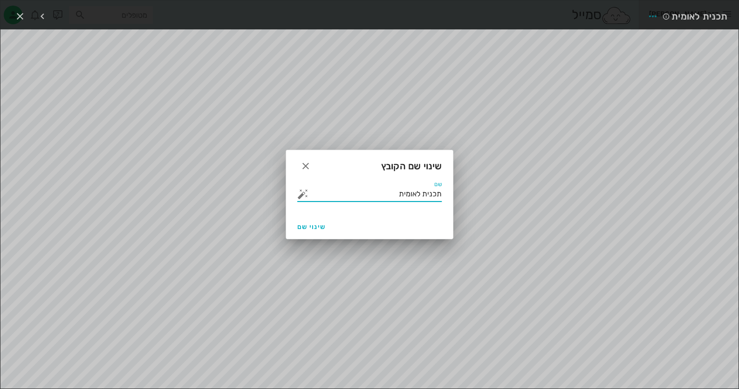
click at [298, 193] on button "button" at bounding box center [302, 193] width 11 height 11
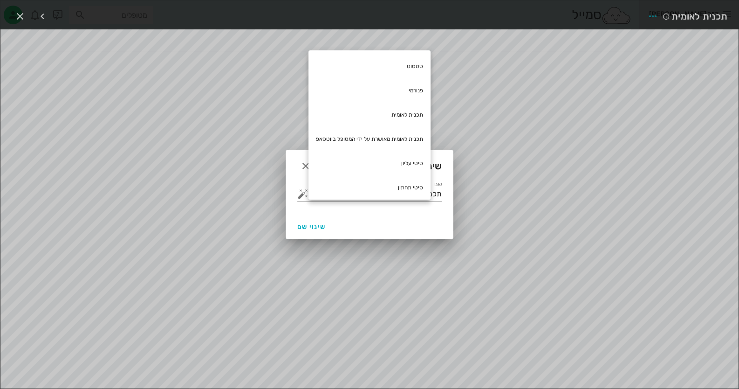
click at [203, 198] on div at bounding box center [369, 194] width 739 height 389
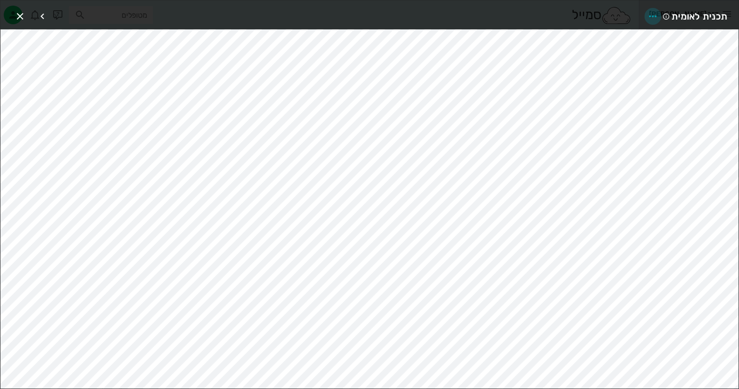
click at [655, 15] on icon "button" at bounding box center [653, 16] width 11 height 11
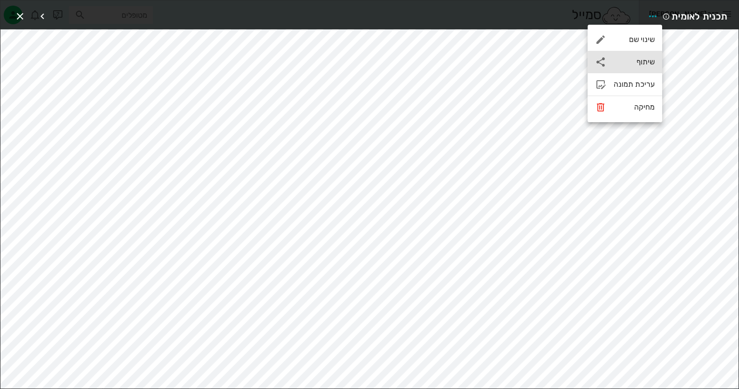
click at [629, 59] on div "שיתוף" at bounding box center [634, 61] width 41 height 9
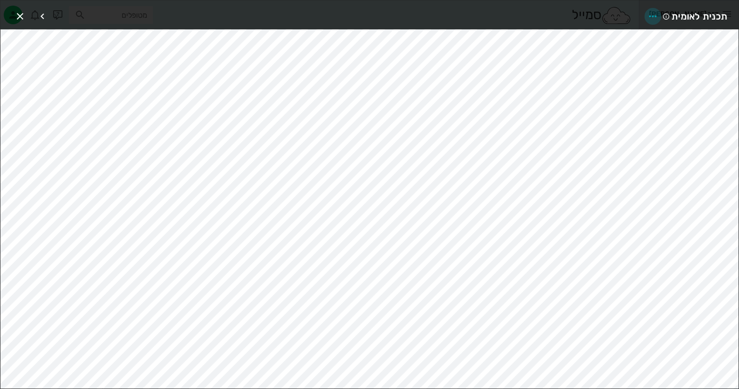
click at [650, 17] on icon "button" at bounding box center [653, 16] width 11 height 11
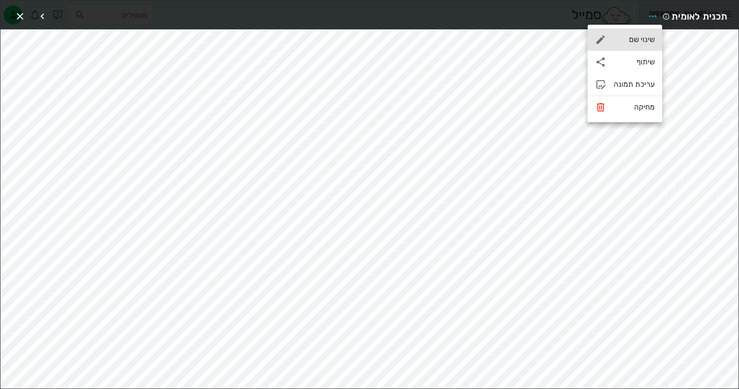
click at [645, 43] on div "שינוי שם" at bounding box center [634, 39] width 41 height 9
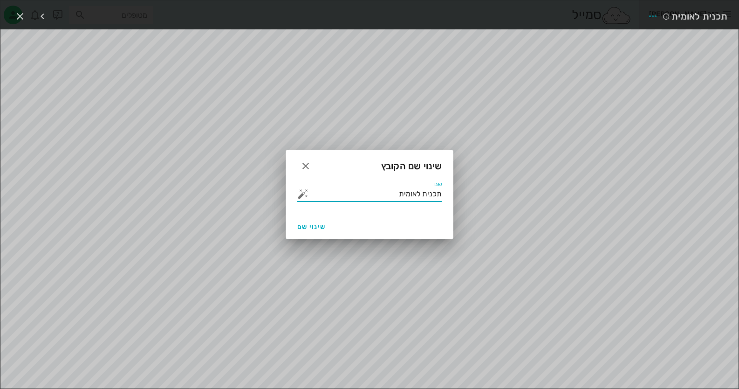
drag, startPoint x: 392, startPoint y: 192, endPoint x: 459, endPoint y: 193, distance: 67.6
click at [459, 193] on div "ד״ר חיה מאיר יומן מרפאה רשימת המתנה תיקים רפואיים אישורי הגעה היסטוריית וואטסאפ…" at bounding box center [369, 178] width 739 height 636
click at [302, 192] on button "button" at bounding box center [302, 193] width 11 height 11
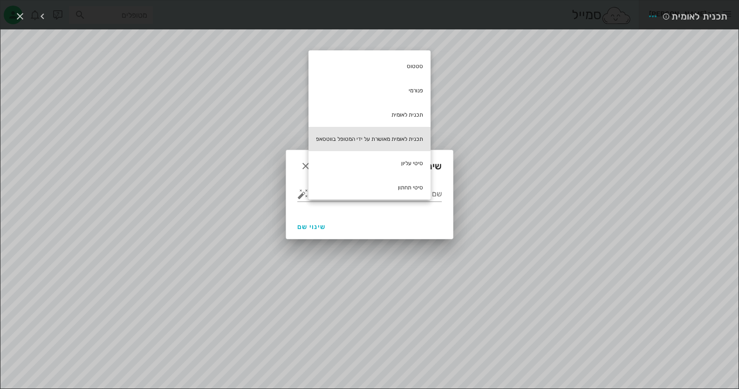
click at [372, 134] on div "תכנית לאומית מאושרת על ידי המטופל בווטסאפ" at bounding box center [370, 139] width 122 height 24
type input "תכנית לאומית מאושרת על ידי המטופל בווטסאפ"
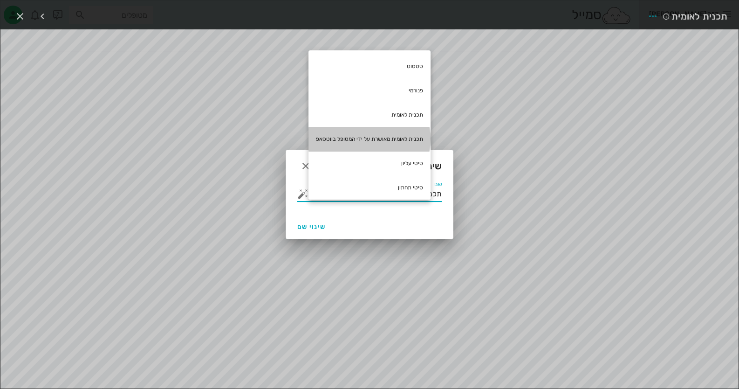
scroll to position [0, -10]
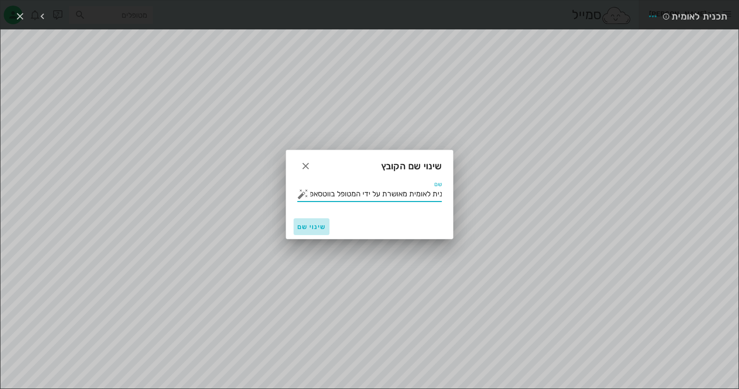
click at [322, 224] on span "שינוי שם" at bounding box center [311, 227] width 28 height 8
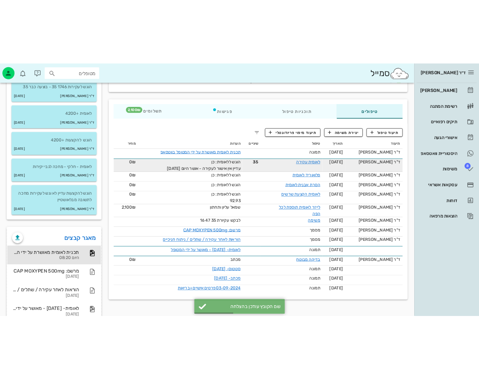
scroll to position [0, 0]
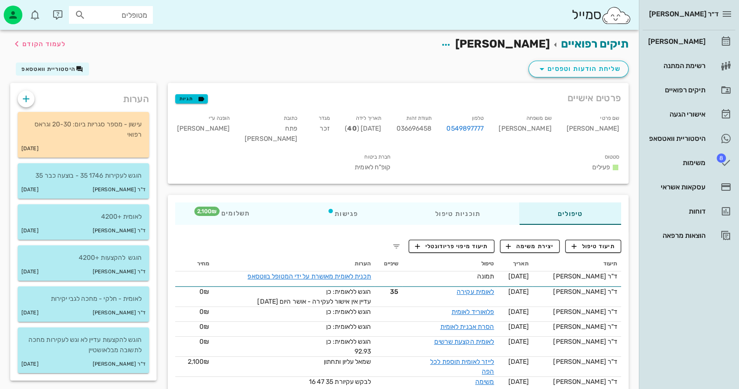
click at [432, 130] on span "036696458" at bounding box center [413, 128] width 35 height 8
copy span "036696458"
drag, startPoint x: 121, startPoint y: 15, endPoint x: 186, endPoint y: 15, distance: 65.3
click at [186, 15] on div "סמייל" at bounding box center [319, 15] width 639 height 30
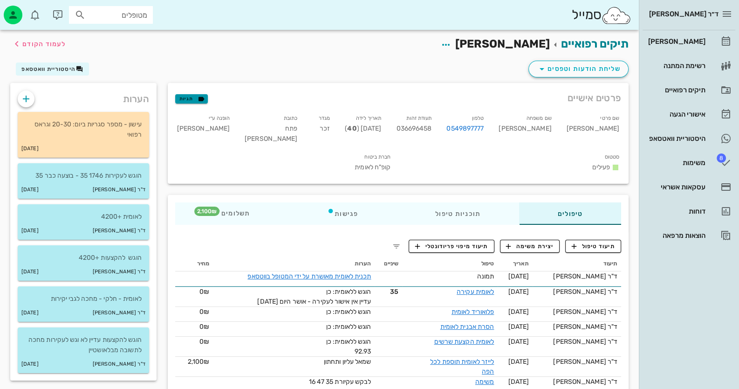
click at [197, 98] on icon "button" at bounding box center [201, 99] width 8 height 8
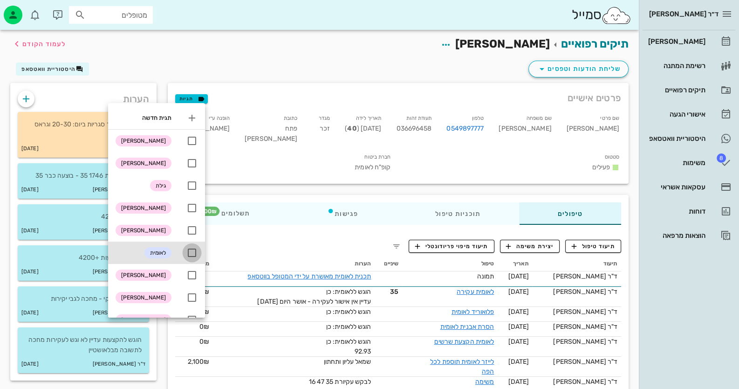
click at [192, 252] on div at bounding box center [192, 253] width 16 height 16
checkbox input "true"
click at [131, 33] on div "תיקים רפואיים אברהם ג'אן לעמוד הקודם" at bounding box center [320, 44] width 630 height 29
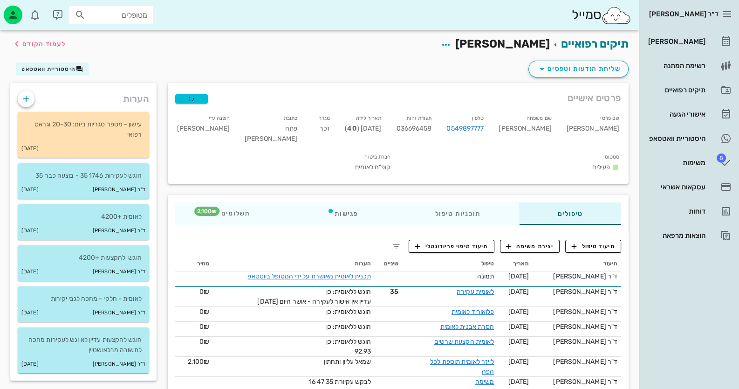
click at [133, 14] on input "מטופלים" at bounding box center [118, 15] width 60 height 12
type input "בר אש"
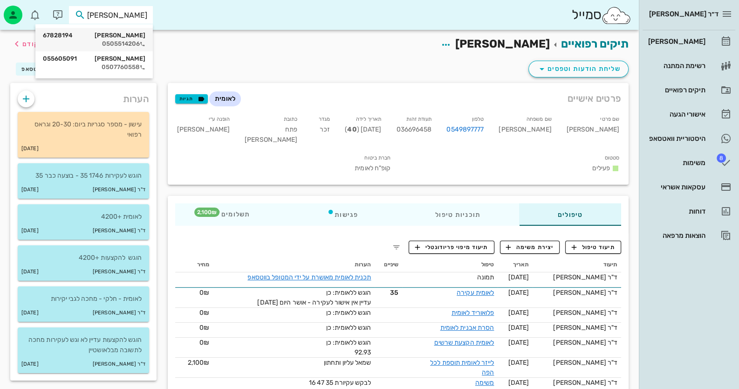
click at [130, 32] on div "שמעון בר אשר 67828194" at bounding box center [94, 35] width 103 height 7
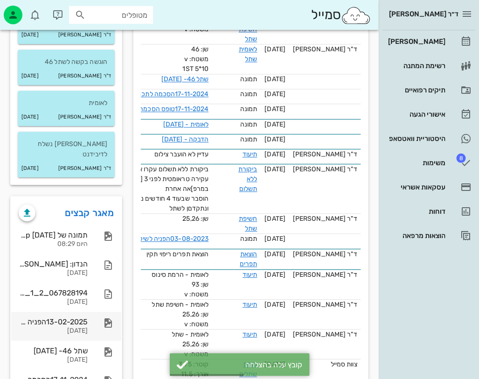
scroll to position [513, 0]
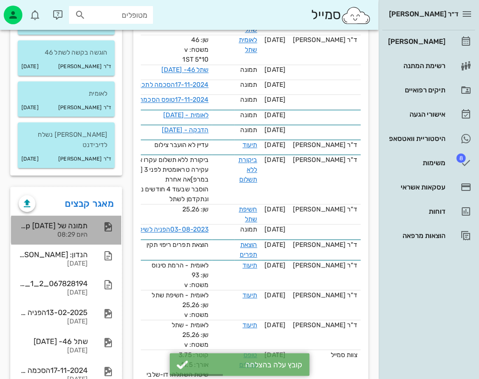
click at [67, 221] on div "תמונה של WhatsApp 2025-08-11 בשעה 08.28.47_fcd1e321" at bounding box center [53, 225] width 69 height 9
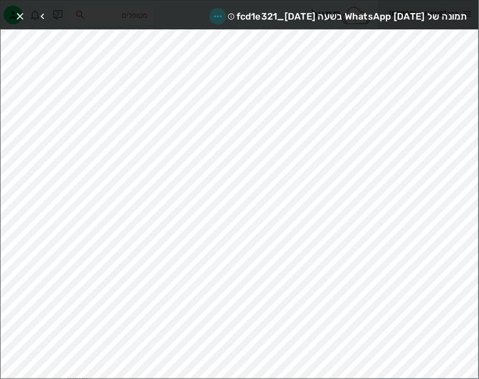
click at [212, 13] on icon "button" at bounding box center [217, 16] width 11 height 11
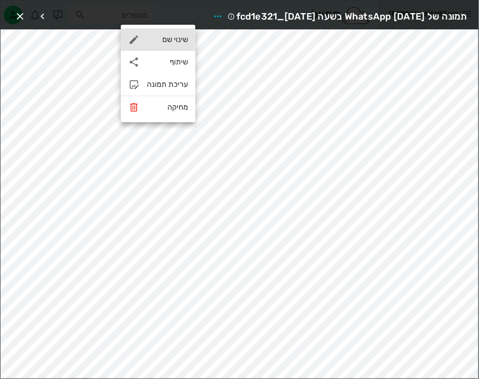
click at [176, 38] on div "שינוי שם" at bounding box center [167, 39] width 41 height 9
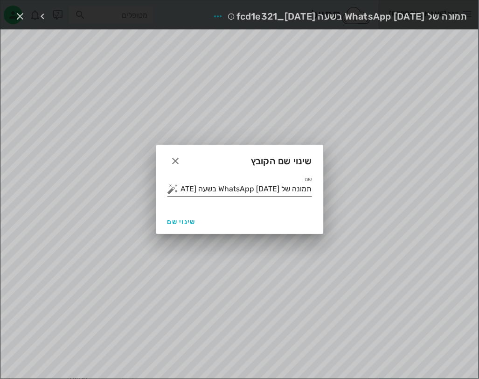
click at [239, 182] on input "תמונה של WhatsApp 2025-08-11 בשעה 08.28.47_fcd1e321" at bounding box center [245, 188] width 131 height 15
click at [174, 188] on button "button" at bounding box center [172, 188] width 11 height 11
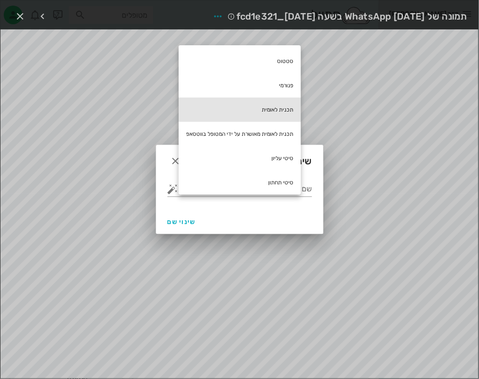
click at [282, 117] on div "תכנית לאומית" at bounding box center [240, 109] width 122 height 24
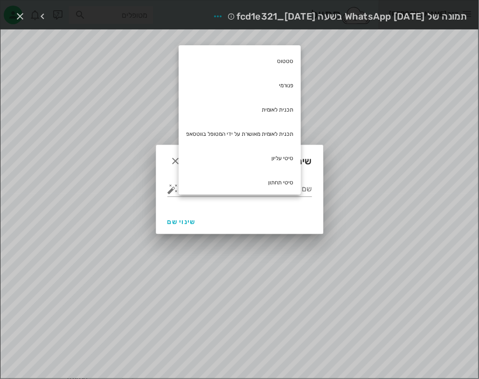
type input "תכנית לאומית"
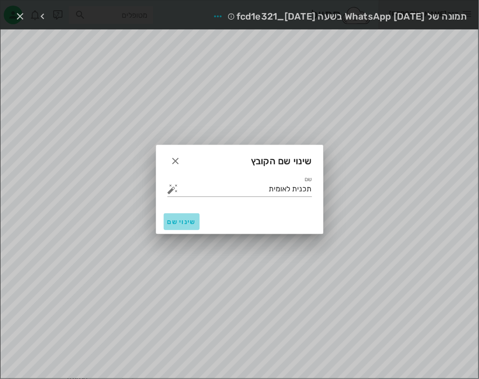
click at [178, 230] on button "שינוי שם" at bounding box center [182, 221] width 36 height 17
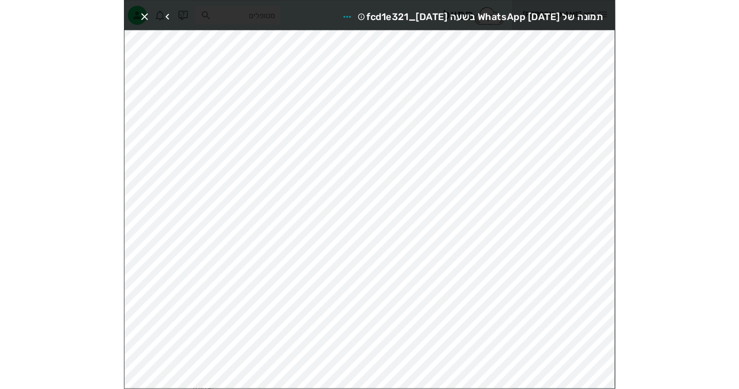
scroll to position [508, 0]
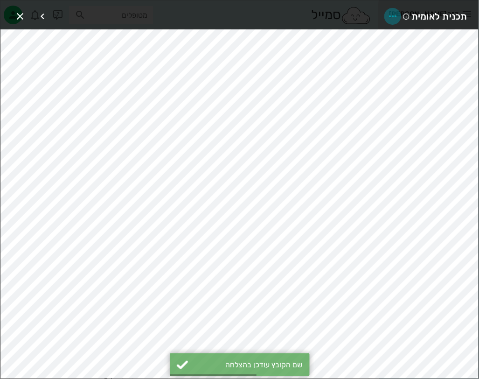
click at [393, 12] on icon "button" at bounding box center [392, 16] width 11 height 11
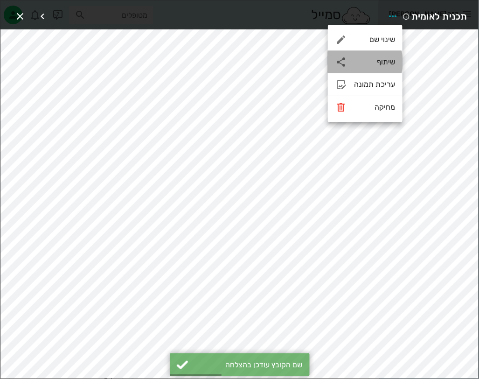
click at [386, 59] on div "שיתוף" at bounding box center [374, 61] width 41 height 9
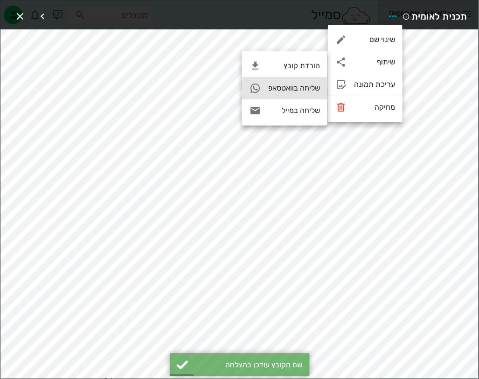
click at [303, 90] on div "שליחה בוואטסאפ" at bounding box center [294, 87] width 52 height 9
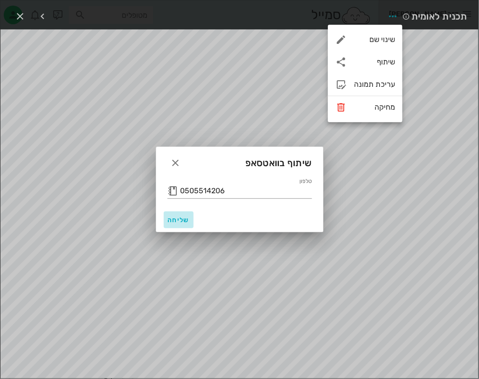
click at [182, 213] on button "שליחה" at bounding box center [179, 219] width 30 height 17
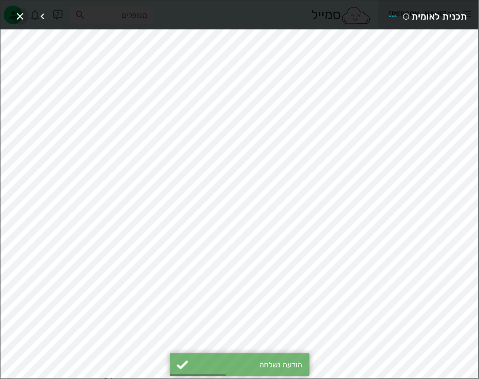
click at [21, 13] on icon "button" at bounding box center [19, 16] width 11 height 11
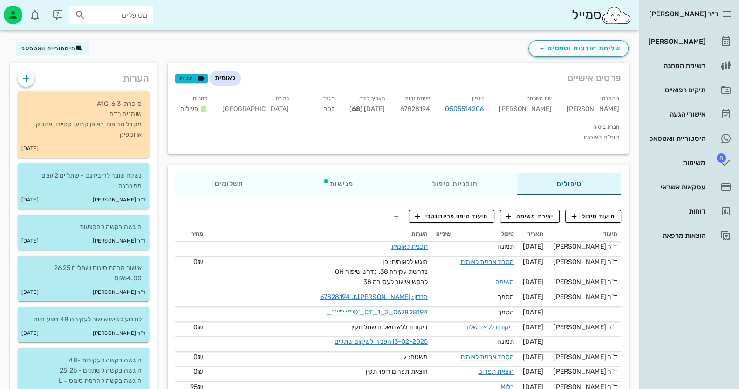
scroll to position [0, 0]
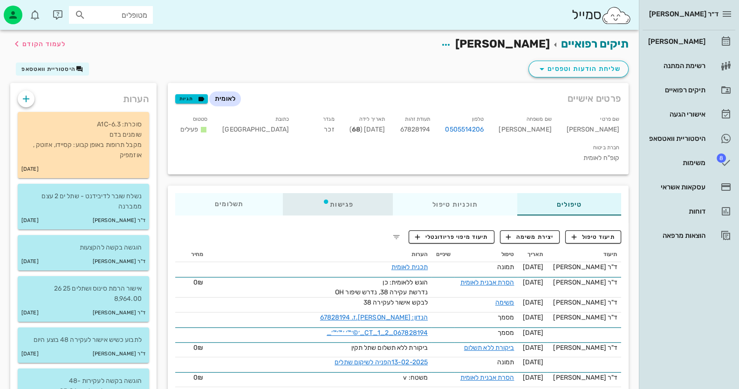
click at [350, 193] on div "פגישות" at bounding box center [338, 204] width 110 height 22
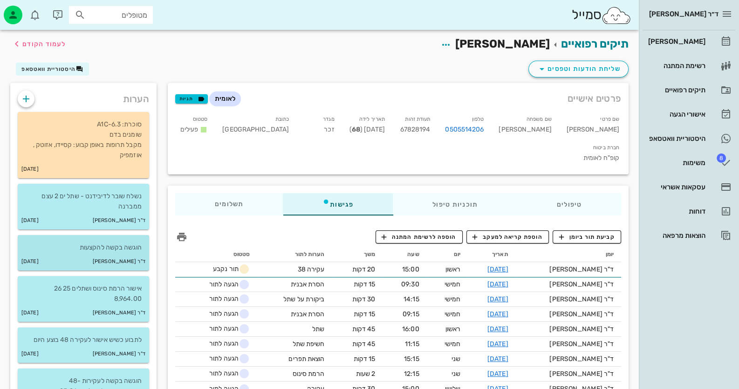
click at [39, 263] on small "07-08-2025" at bounding box center [29, 261] width 17 height 10
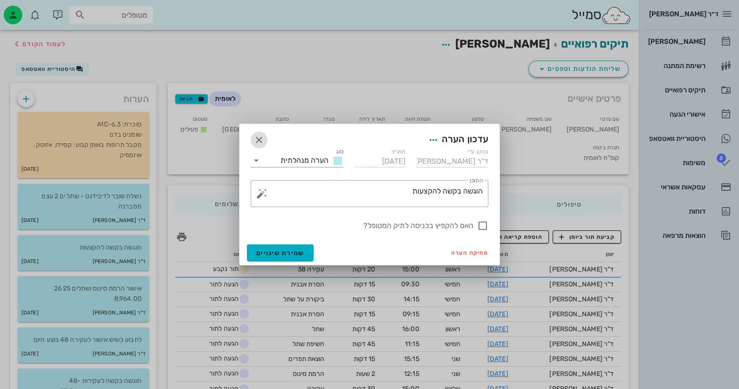
click at [261, 133] on button "button" at bounding box center [259, 139] width 17 height 17
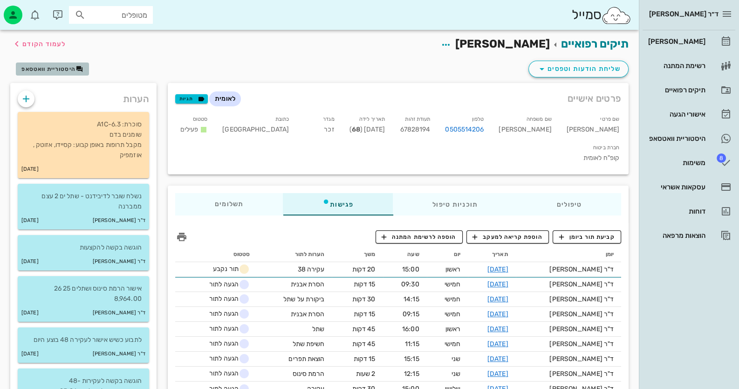
click at [56, 66] on span "היסטוריית וואטסאפ" at bounding box center [48, 69] width 54 height 7
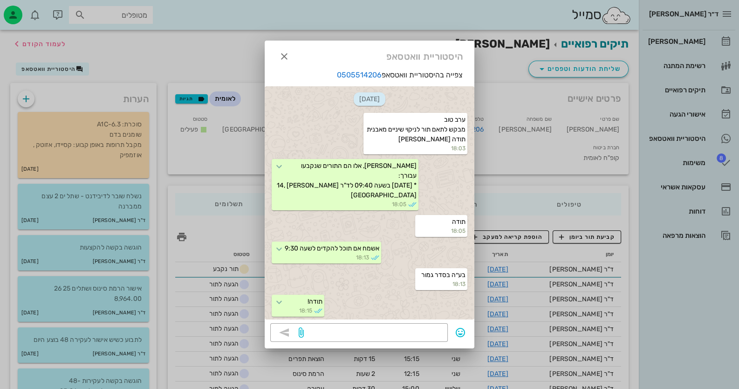
scroll to position [621, 0]
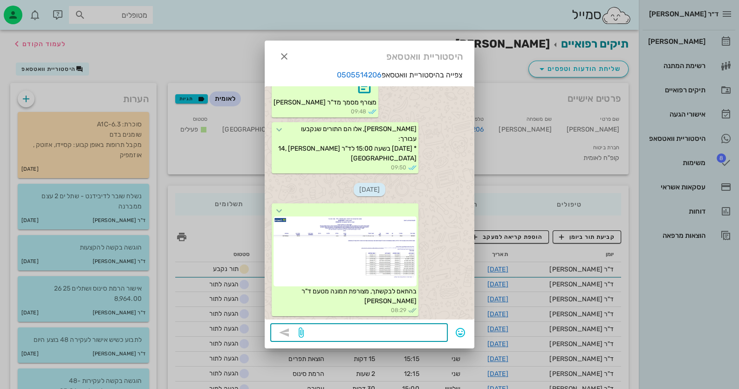
paste textarea "מצורפת תכנית טיפול מאושרת על ידי קופת חולים לאומית – קופת חולים גובה את התשלום …"
type textarea "מצורפת תכנית טיפול מאושרת על ידי קופת חולים לאומית – קופת חולים גובה את התשלום …"
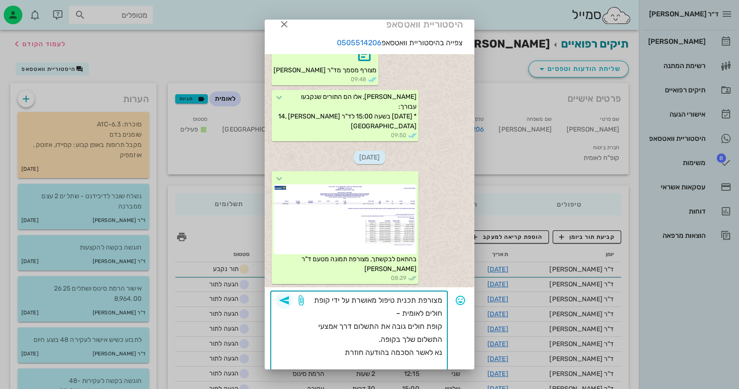
click at [291, 293] on button "button" at bounding box center [284, 300] width 17 height 17
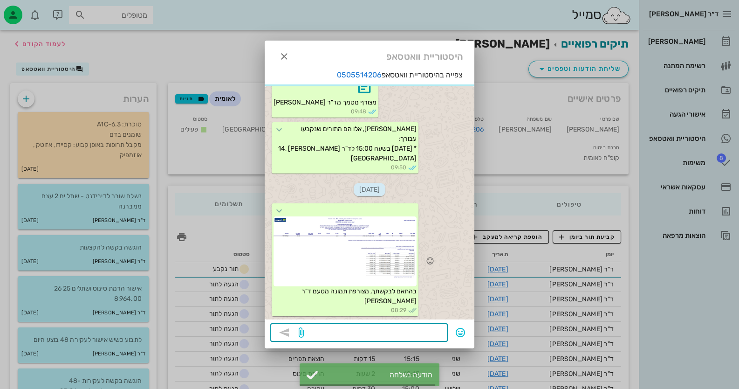
scroll to position [696, 0]
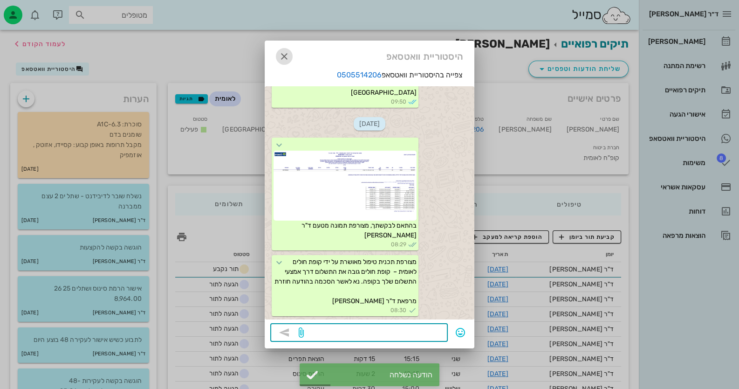
click at [282, 60] on icon "button" at bounding box center [284, 56] width 11 height 11
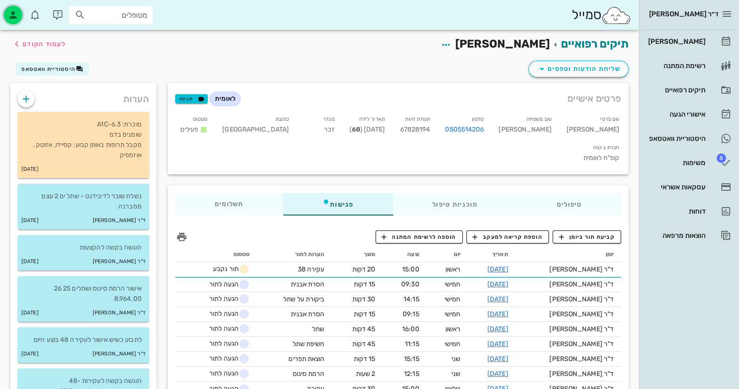
click at [7, 12] on div "button" at bounding box center [13, 15] width 19 height 19
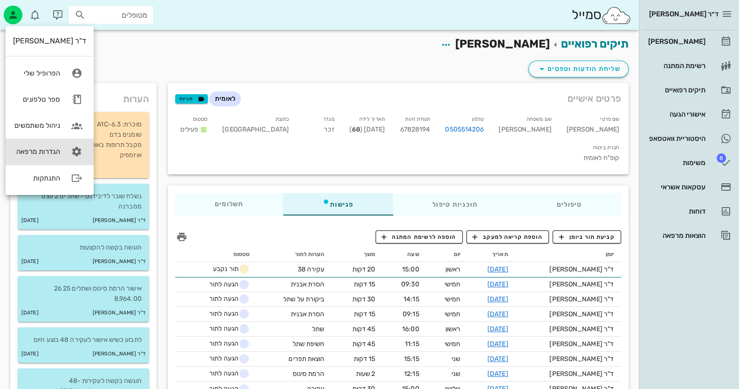
click at [68, 146] on icon at bounding box center [77, 151] width 19 height 19
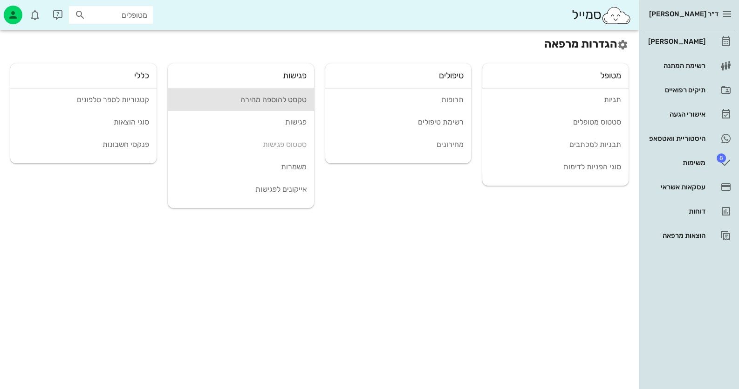
click at [272, 103] on div "טקסט להוספה מהירה" at bounding box center [240, 99] width 131 height 9
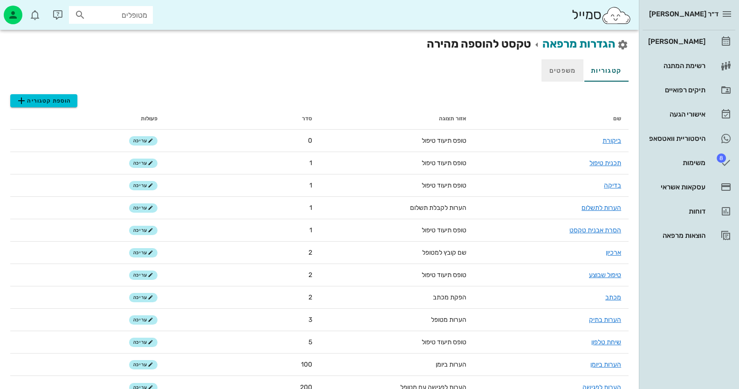
click at [573, 71] on link "משפטים" at bounding box center [563, 70] width 42 height 22
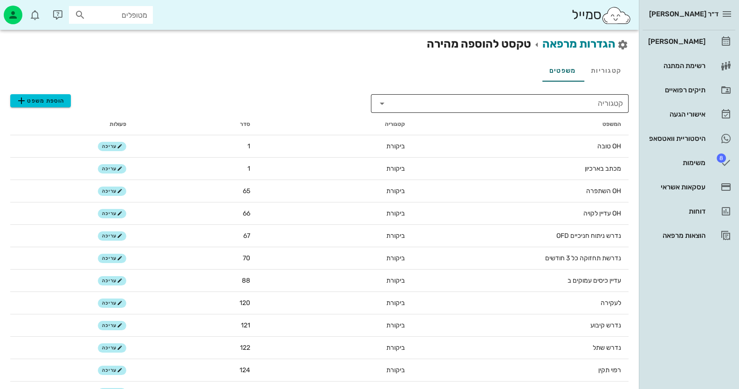
click at [597, 104] on input "קטגוריה" at bounding box center [508, 103] width 232 height 15
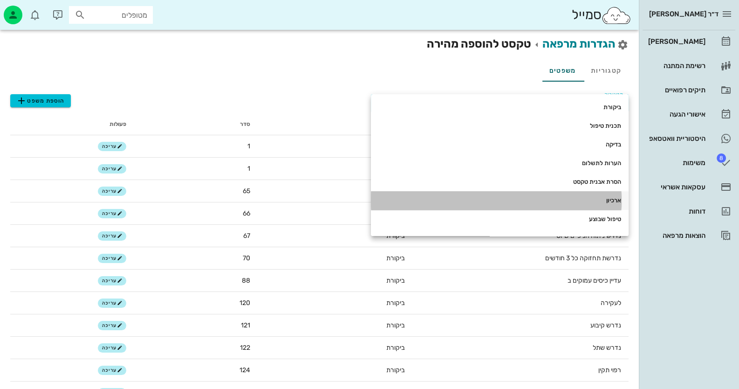
click at [615, 206] on div "ארכיון" at bounding box center [500, 200] width 243 height 15
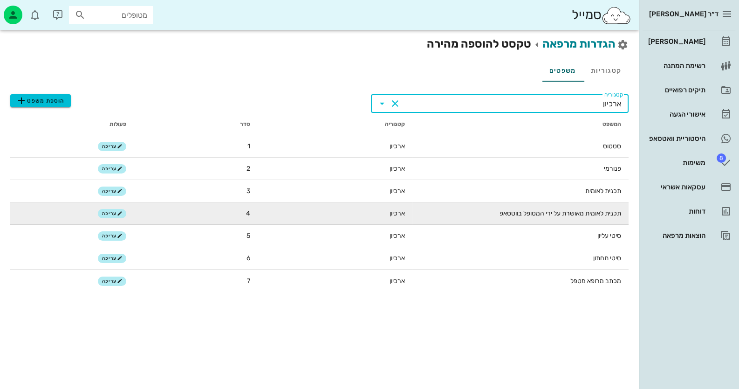
click at [111, 207] on td "עריכה" at bounding box center [72, 213] width 124 height 22
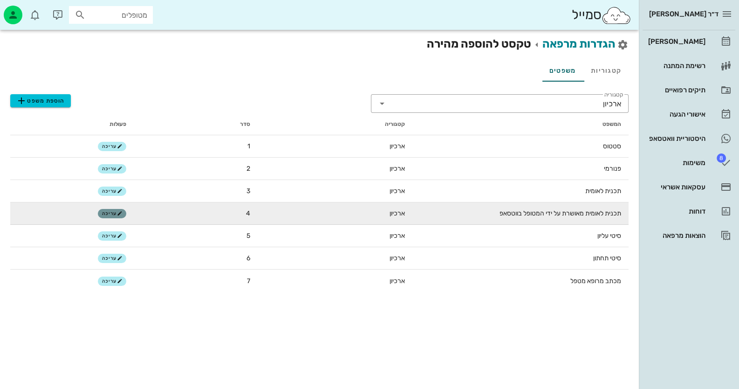
click at [111, 210] on button "עריכה" at bounding box center [112, 213] width 28 height 9
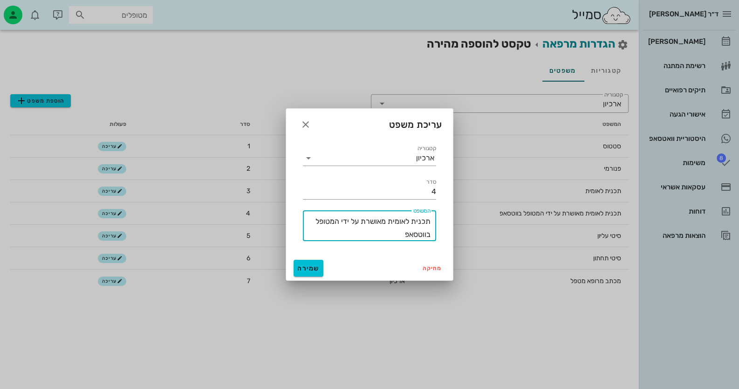
drag, startPoint x: 387, startPoint y: 219, endPoint x: 457, endPoint y: 218, distance: 69.5
click at [457, 218] on div "ד״ר חיה מאיר יומן מרפאה רשימת המתנה תיקים רפואיים אישורי הגעה היסטוריית וואטסאפ…" at bounding box center [369, 194] width 739 height 389
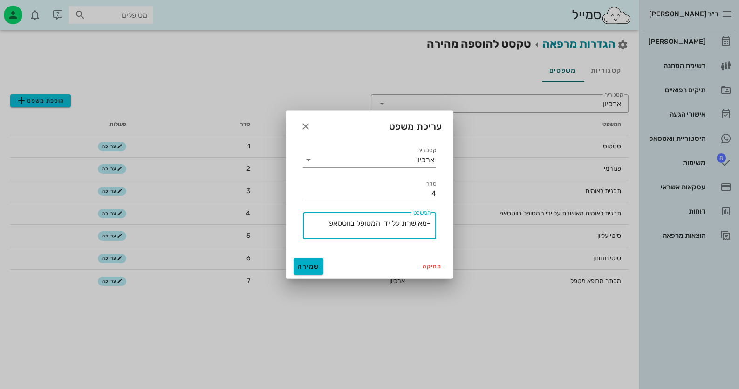
type textarea "-מאושרת על ידי המטופל בווטסאפ"
click at [306, 259] on button "שמירה" at bounding box center [309, 266] width 30 height 17
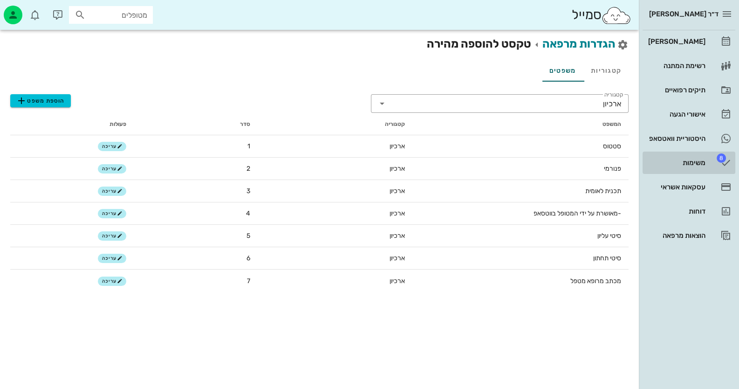
click at [721, 167] on icon at bounding box center [726, 162] width 11 height 11
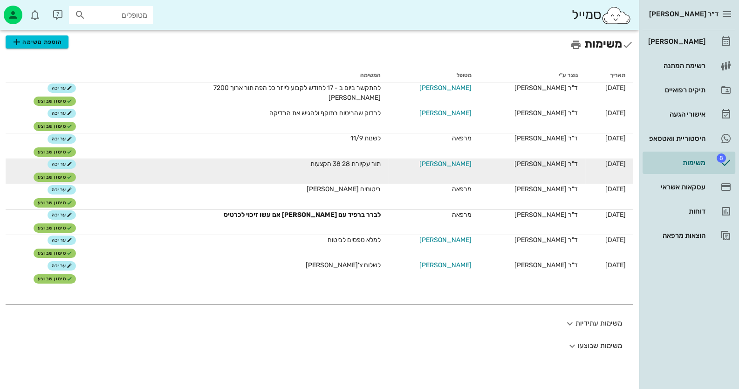
click at [439, 161] on span "שרה זרקיוב" at bounding box center [446, 164] width 52 height 10
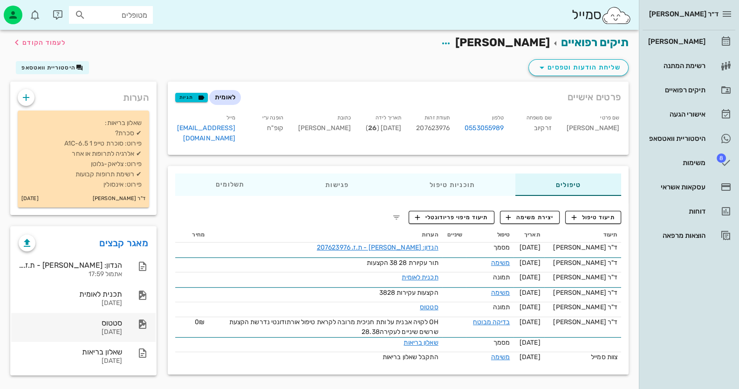
scroll to position [2, 0]
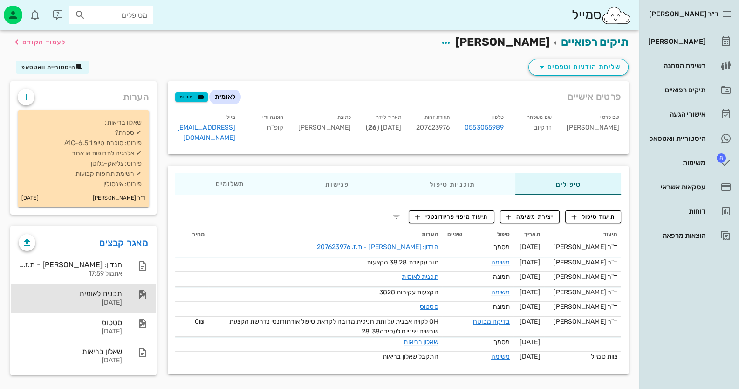
click at [108, 290] on div "תכנית לאומית" at bounding box center [70, 293] width 103 height 9
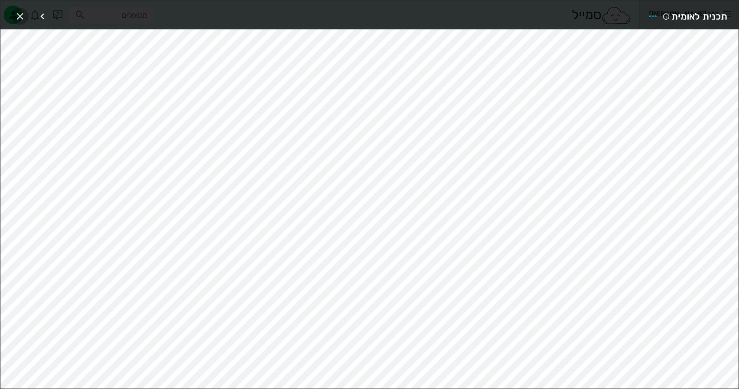
click at [23, 12] on icon "button" at bounding box center [19, 16] width 11 height 11
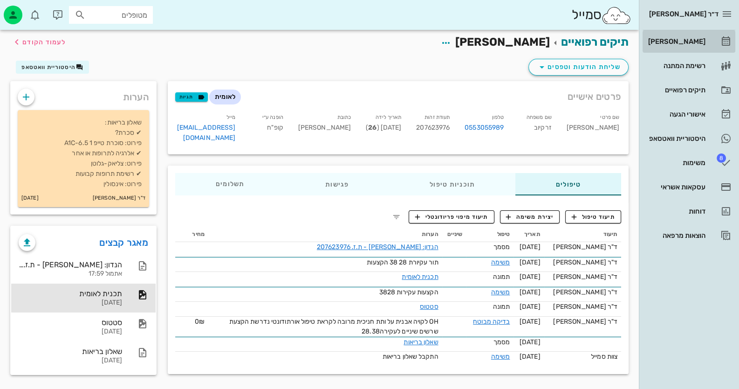
click at [667, 34] on div "[PERSON_NAME]" at bounding box center [676, 41] width 59 height 15
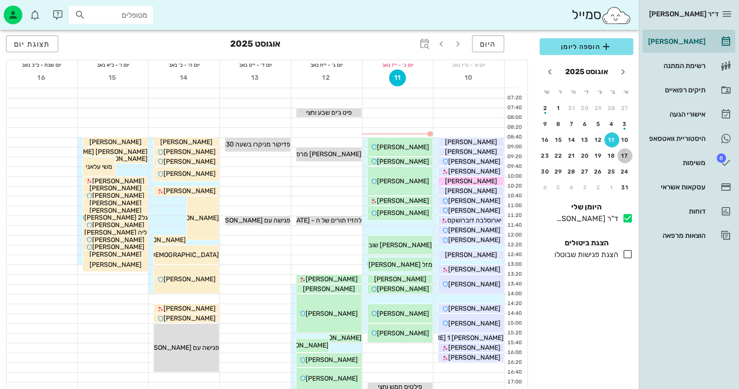
click at [622, 154] on div "17" at bounding box center [625, 155] width 15 height 7
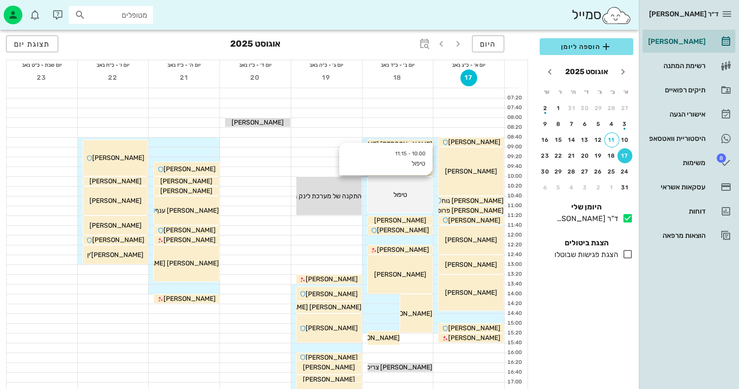
click at [401, 191] on span "טיפול" at bounding box center [400, 195] width 14 height 8
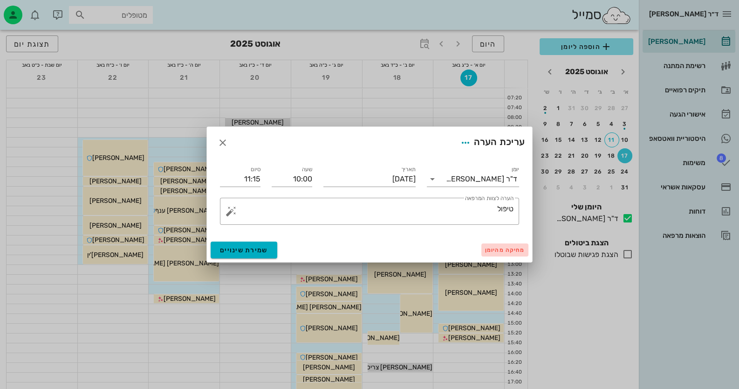
click at [502, 248] on span "מחיקה מהיומן" at bounding box center [505, 250] width 40 height 7
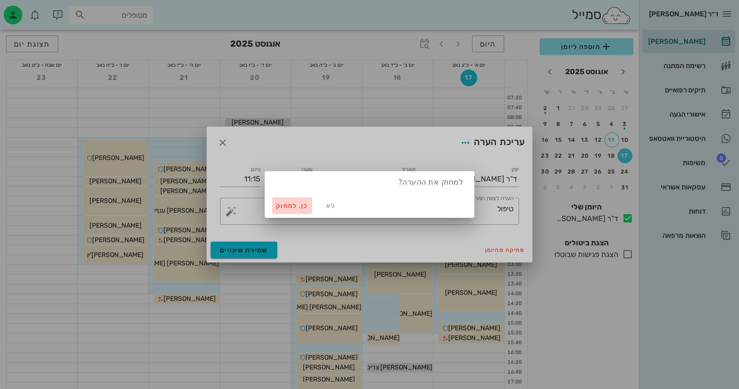
click at [286, 206] on span "כן. למחוק" at bounding box center [292, 206] width 33 height 8
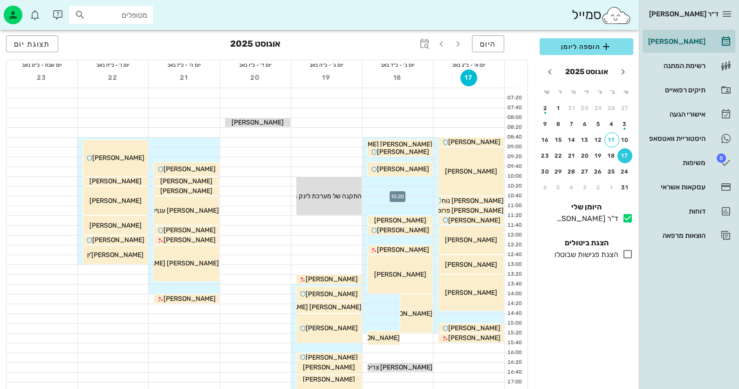
click at [424, 191] on div at bounding box center [398, 190] width 71 height 9
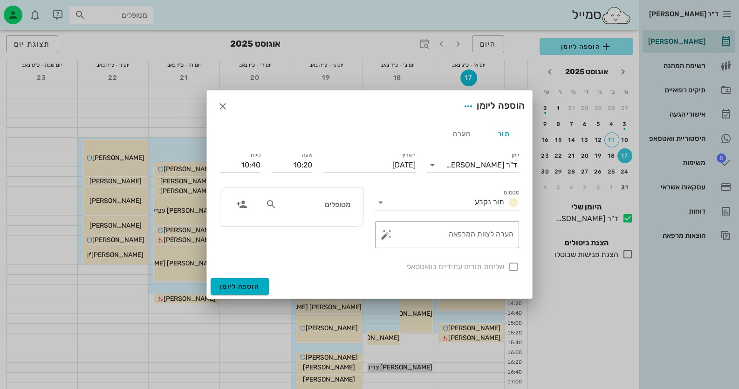
click at [273, 208] on icon at bounding box center [271, 204] width 11 height 11
type input "זרק"
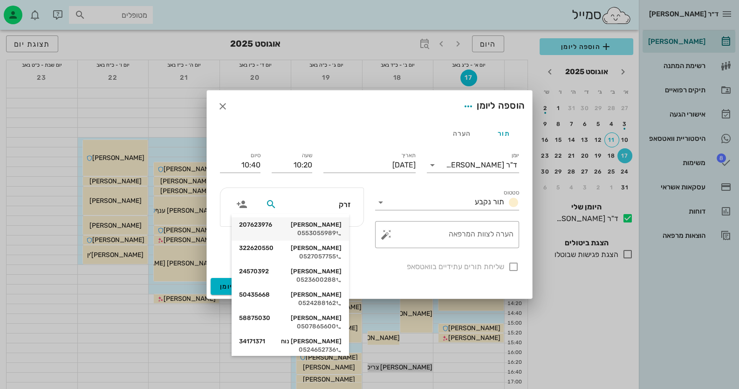
click at [285, 232] on div "0553055989" at bounding box center [290, 232] width 103 height 7
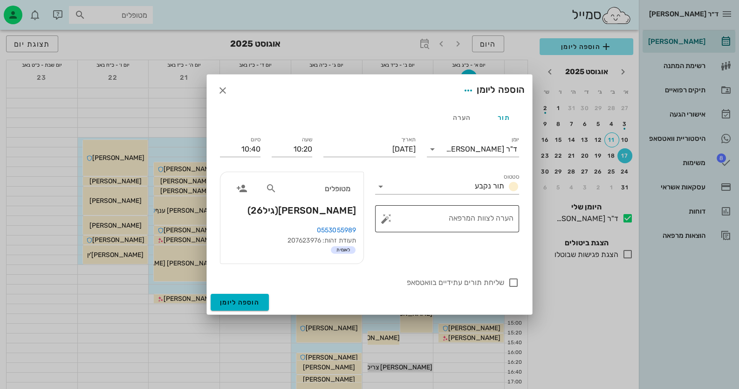
click at [385, 217] on button "button" at bounding box center [386, 218] width 11 height 11
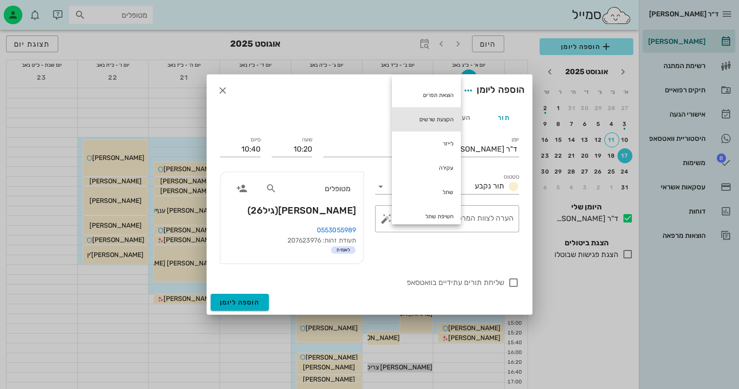
click at [445, 124] on div "הקצעת שרשים" at bounding box center [426, 119] width 69 height 24
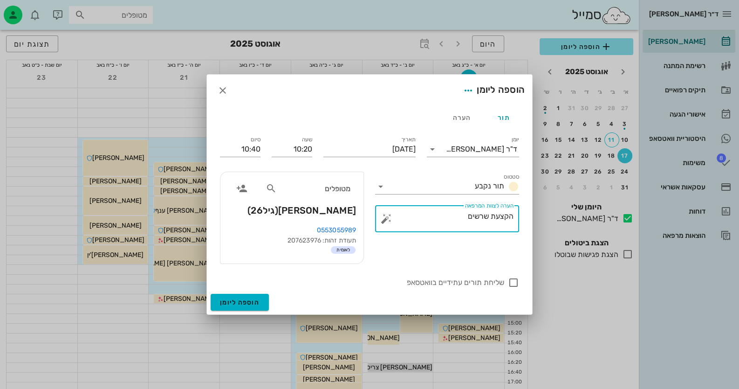
click at [387, 219] on button "button" at bounding box center [386, 218] width 11 height 11
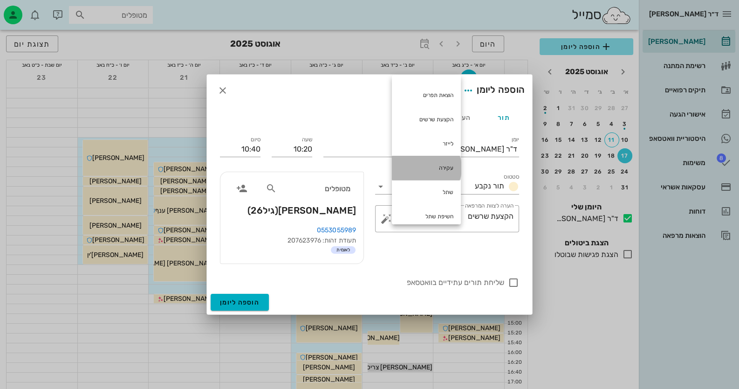
click at [439, 164] on div "עקירה" at bounding box center [426, 168] width 69 height 24
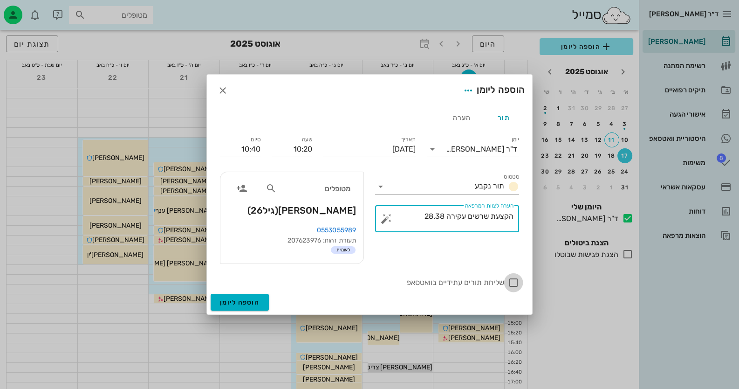
type textarea "הקצעת שרשים עקירה 28.38"
click at [511, 283] on div at bounding box center [514, 283] width 16 height 16
checkbox input "true"
click at [236, 149] on input "10:40" at bounding box center [240, 149] width 41 height 15
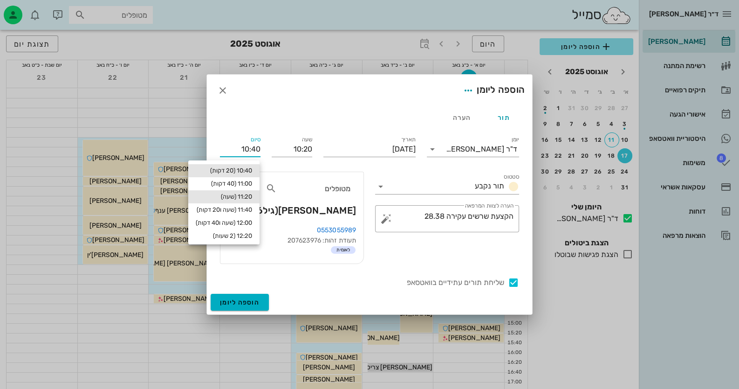
click at [239, 200] on div "11:20 (שעה)" at bounding box center [224, 196] width 56 height 7
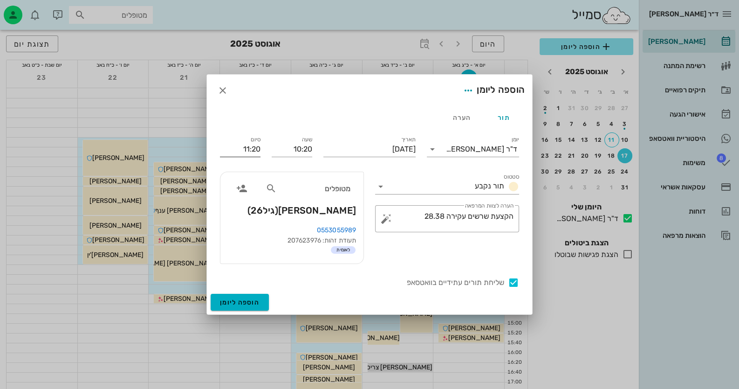
click at [252, 152] on input "11:20" at bounding box center [240, 149] width 41 height 15
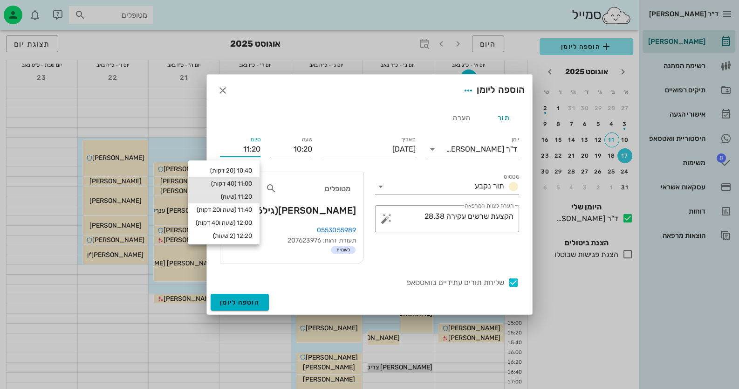
click at [245, 181] on div "11:00 (40 דקות)" at bounding box center [224, 183] width 56 height 7
type input "11:00"
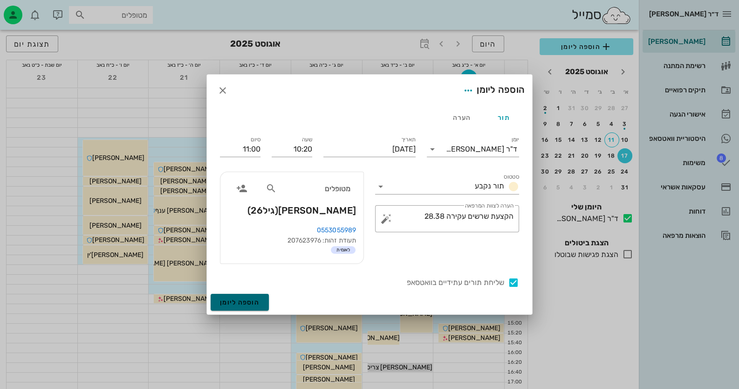
click at [246, 296] on button "הוספה ליומן" at bounding box center [240, 302] width 58 height 17
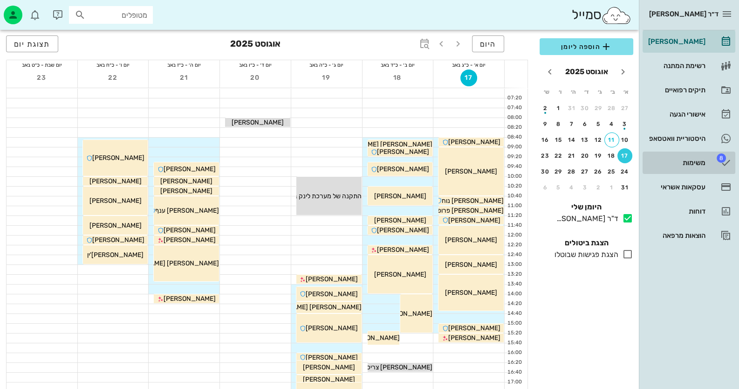
click at [721, 170] on link "8 משימות" at bounding box center [689, 163] width 93 height 22
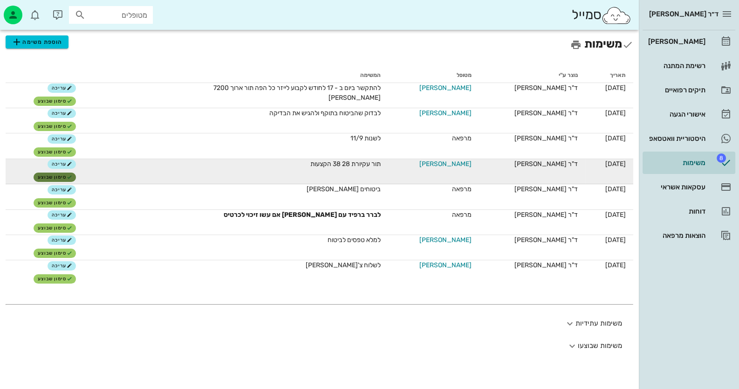
click at [45, 175] on button "סימון שבוצע" at bounding box center [55, 176] width 42 height 9
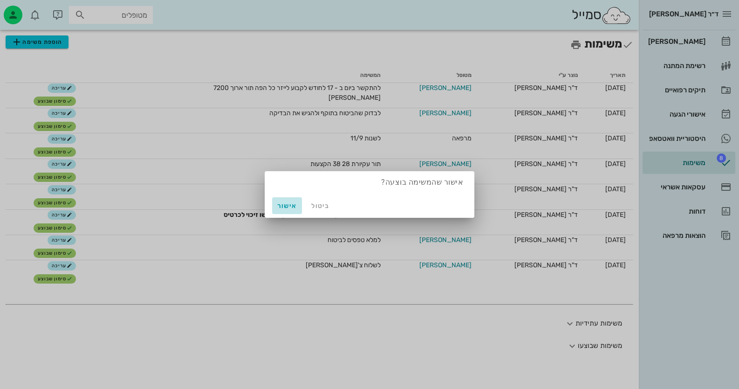
click at [296, 204] on span "אישור" at bounding box center [287, 206] width 22 height 8
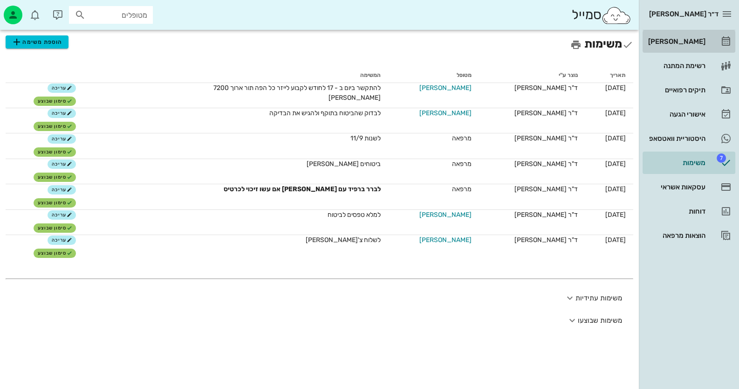
click at [719, 41] on link "[PERSON_NAME]" at bounding box center [689, 41] width 93 height 22
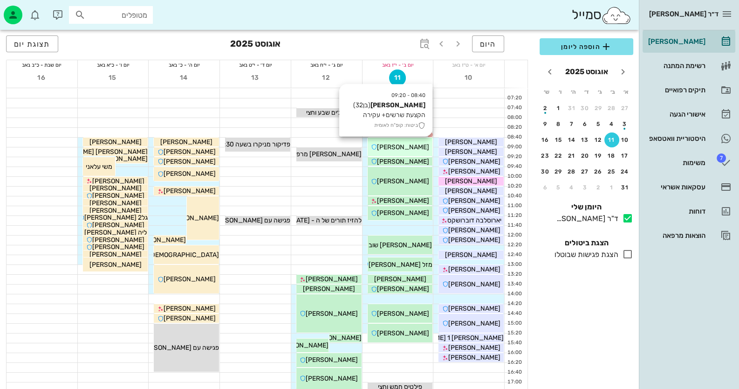
click at [413, 146] on span "[PERSON_NAME]" at bounding box center [403, 147] width 52 height 8
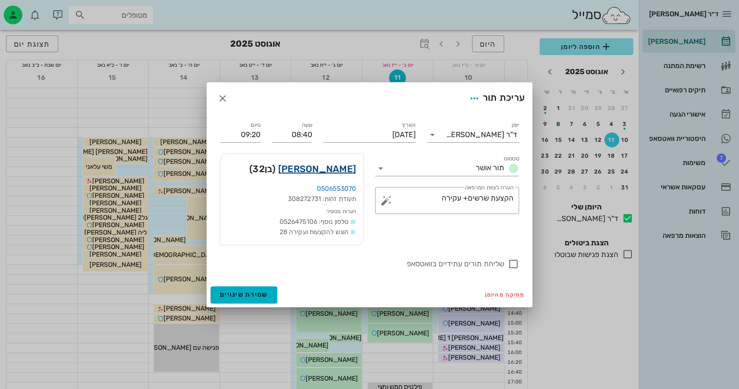
click at [348, 168] on link "משה שער" at bounding box center [317, 168] width 78 height 15
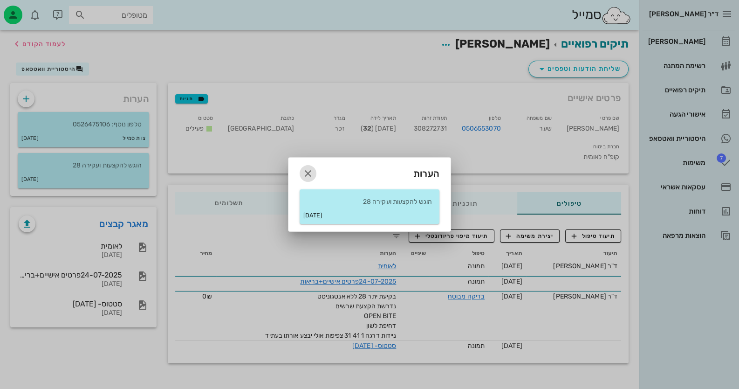
click at [310, 168] on icon "button" at bounding box center [308, 173] width 11 height 11
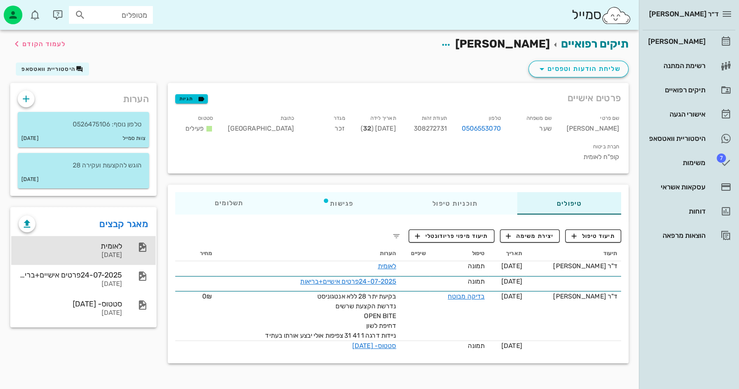
click at [119, 250] on div "לאומית 28-07-2025" at bounding box center [70, 250] width 103 height 29
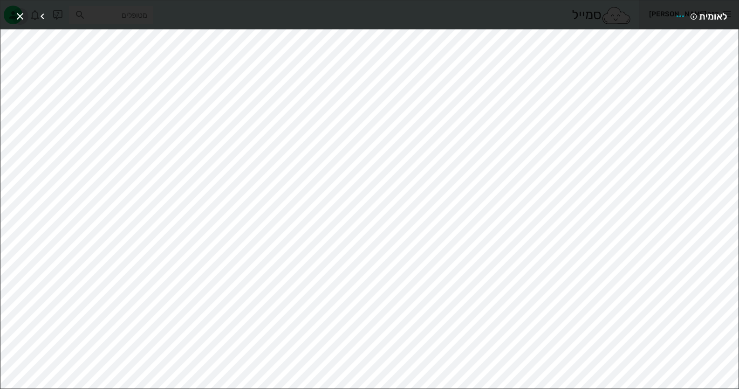
click at [17, 12] on icon "button" at bounding box center [19, 16] width 11 height 11
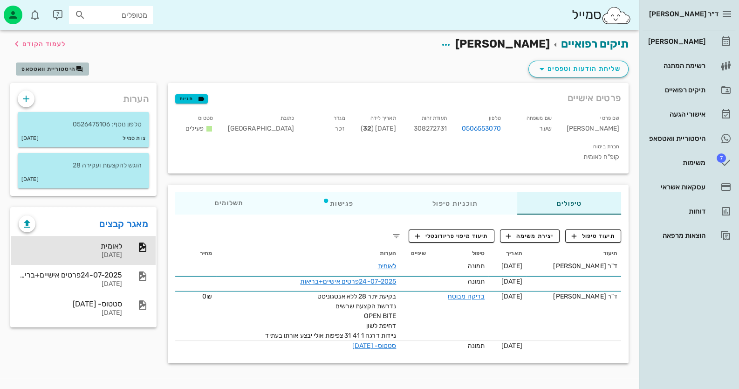
click at [53, 66] on span "היסטוריית וואטסאפ" at bounding box center [48, 69] width 54 height 7
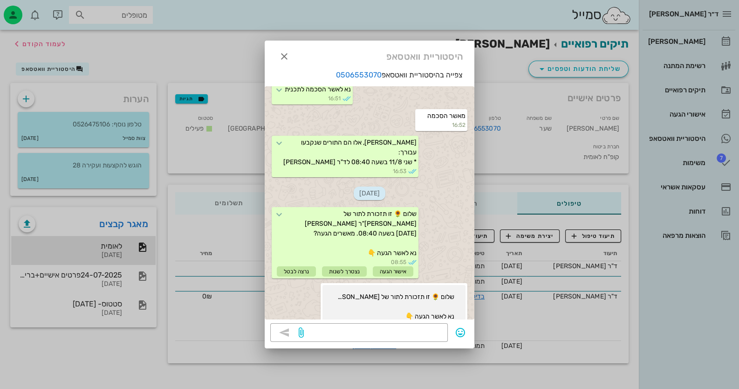
scroll to position [308, 0]
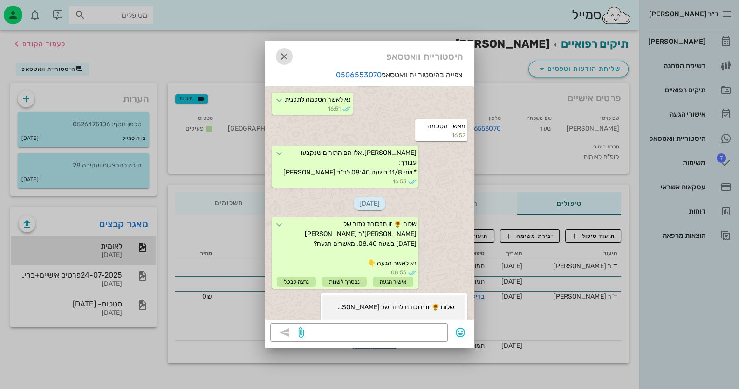
click at [289, 59] on icon "button" at bounding box center [284, 56] width 11 height 11
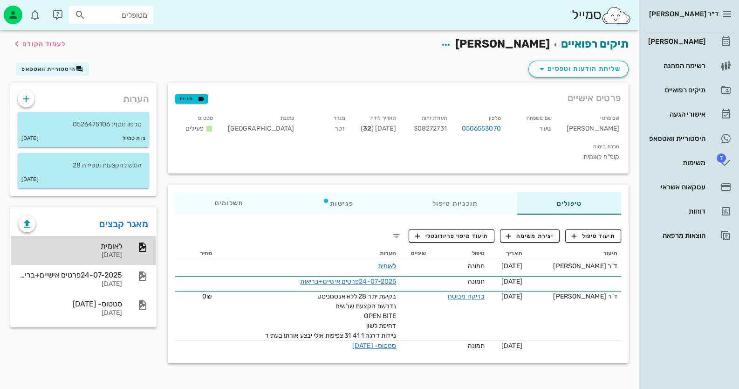
click at [81, 246] on div "לאומית" at bounding box center [70, 245] width 103 height 9
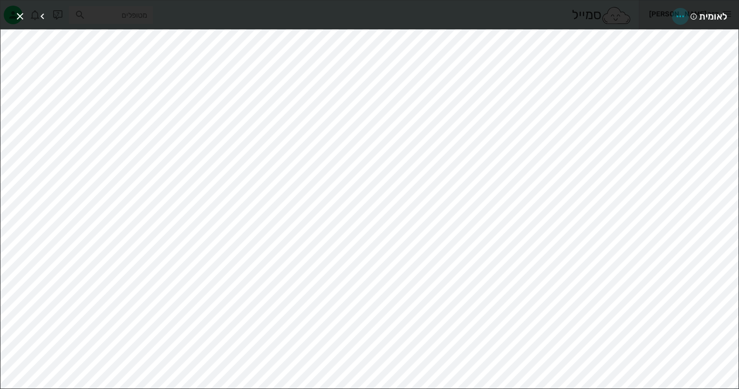
click at [676, 15] on icon "button" at bounding box center [680, 16] width 11 height 11
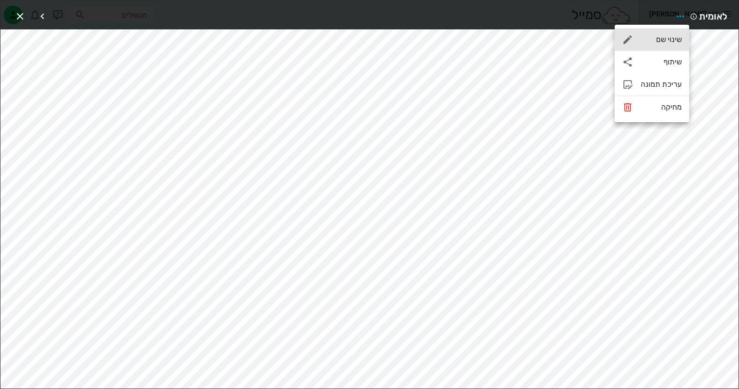
click at [671, 39] on div "שינוי שם" at bounding box center [661, 39] width 41 height 9
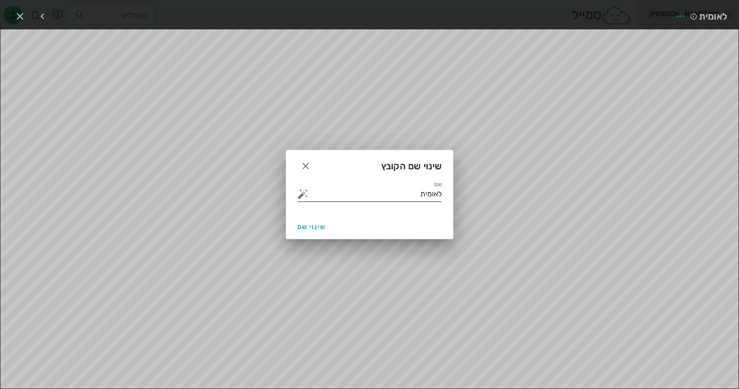
click at [305, 197] on button "button" at bounding box center [302, 193] width 11 height 11
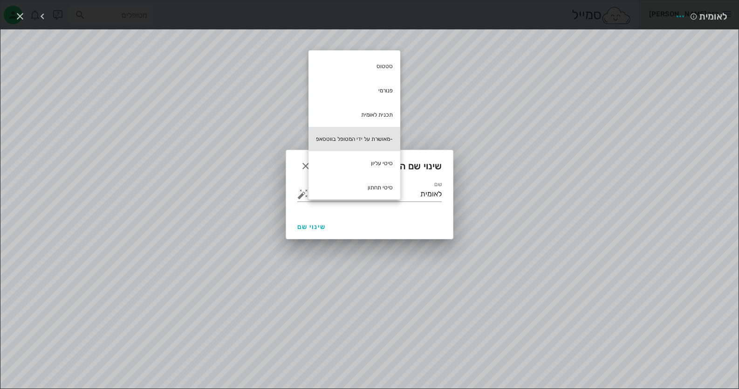
click at [370, 131] on div "-מאושרת על ידי המטופל בווטסאפ" at bounding box center [355, 139] width 92 height 24
type input "לאומית -מאושרת על ידי המטופל בווטסאפ"
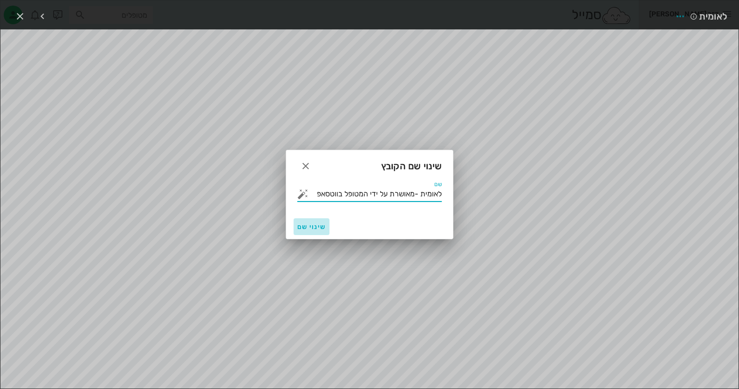
click at [300, 228] on span "שינוי שם" at bounding box center [311, 227] width 28 height 8
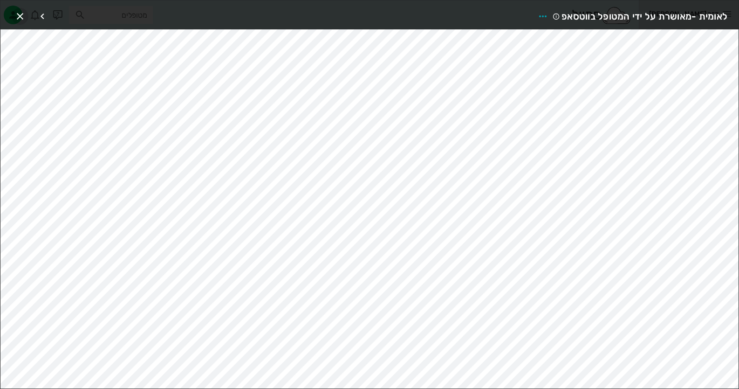
click at [25, 12] on icon "button" at bounding box center [19, 16] width 11 height 11
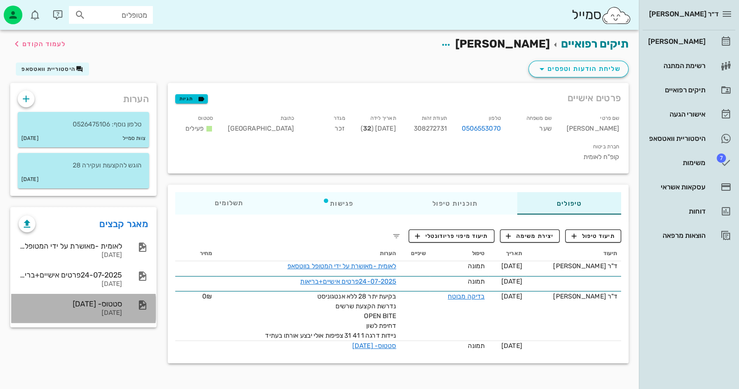
click at [124, 302] on div "סטטוס- 23-07-2025 23-07-2025" at bounding box center [83, 308] width 145 height 29
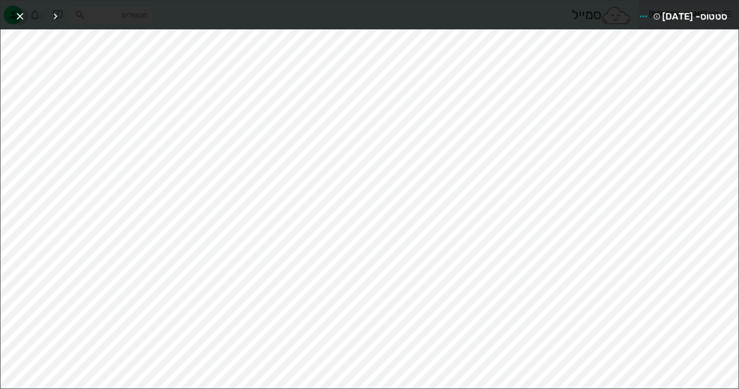
click at [22, 11] on icon "button" at bounding box center [19, 16] width 11 height 11
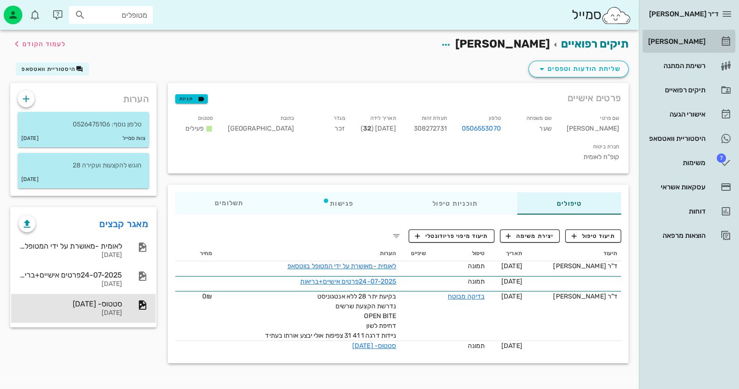
click at [688, 49] on link "[PERSON_NAME]" at bounding box center [689, 41] width 93 height 22
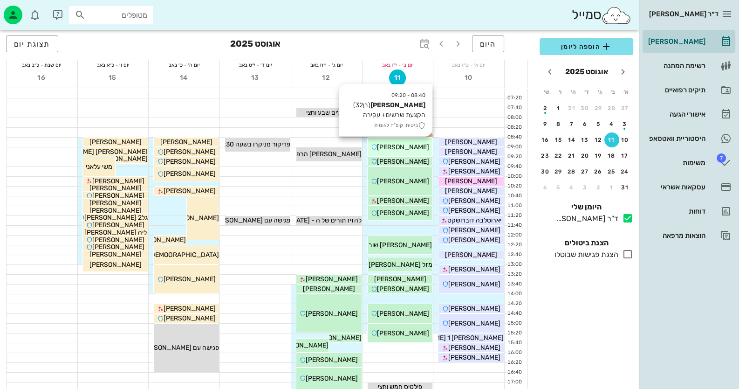
click at [418, 145] on div "[PERSON_NAME]" at bounding box center [400, 147] width 65 height 10
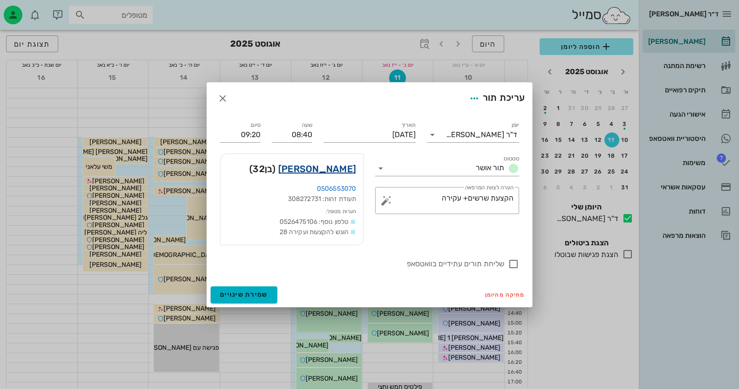
click at [333, 166] on link "משה שער" at bounding box center [317, 168] width 78 height 15
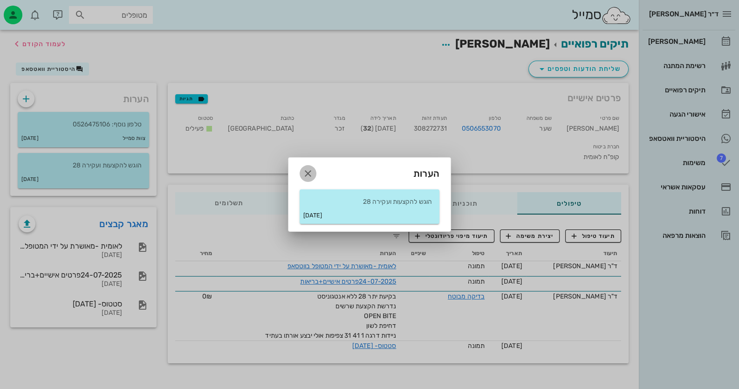
click at [309, 174] on icon "button" at bounding box center [308, 173] width 11 height 11
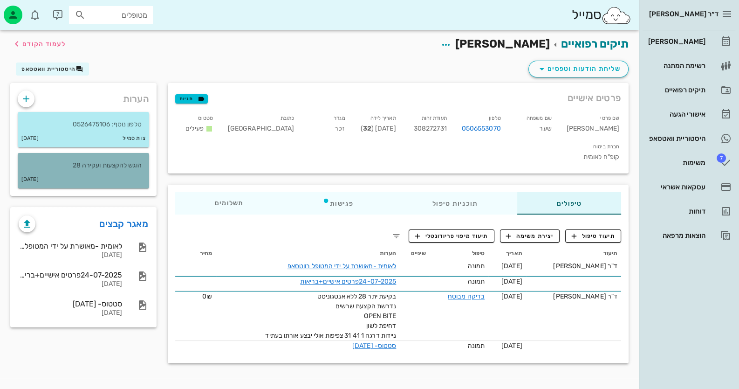
click at [114, 174] on div "24-07-2025" at bounding box center [83, 180] width 131 height 18
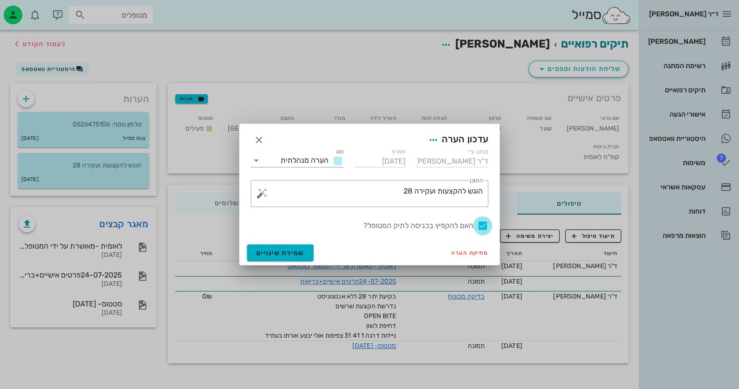
click at [484, 224] on div at bounding box center [483, 226] width 16 height 16
checkbox input "false"
click at [268, 247] on button "שמירת שינויים" at bounding box center [280, 252] width 67 height 17
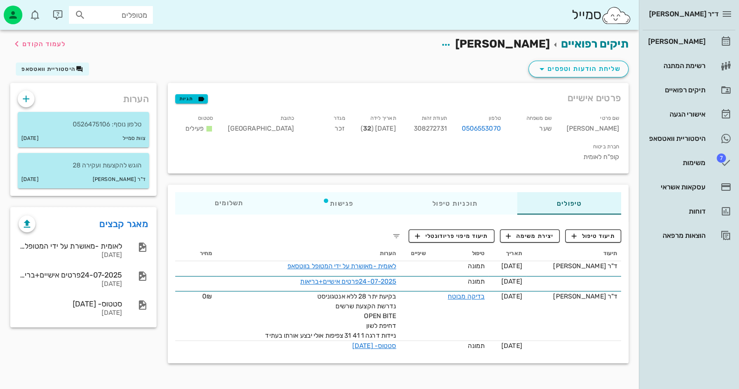
click at [138, 14] on input "מטופלים" at bounding box center [118, 15] width 60 height 12
type input "כהן איי"
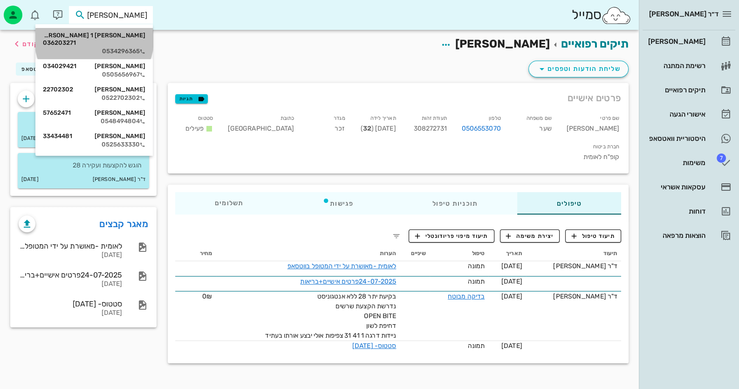
click at [122, 49] on div "איילת 1 כהן 1 036203271 0534296365" at bounding box center [94, 43] width 103 height 31
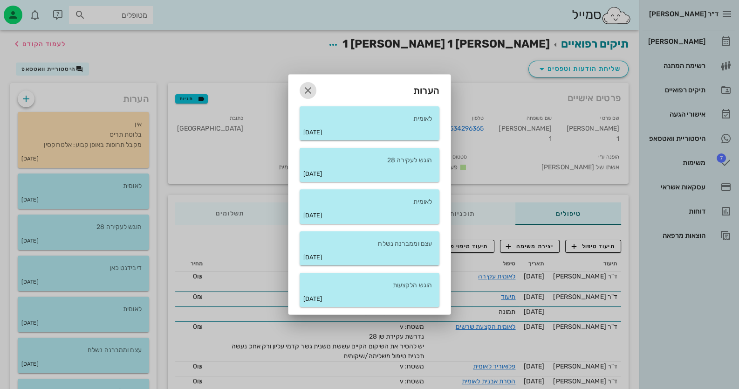
click at [308, 85] on icon "button" at bounding box center [308, 90] width 11 height 11
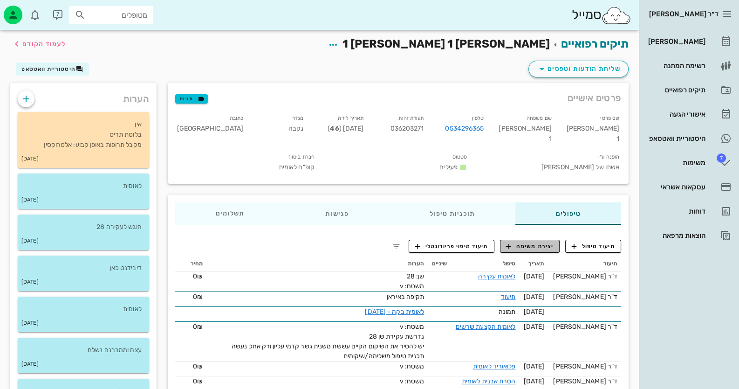
click at [553, 242] on span "יצירת משימה" at bounding box center [530, 246] width 48 height 8
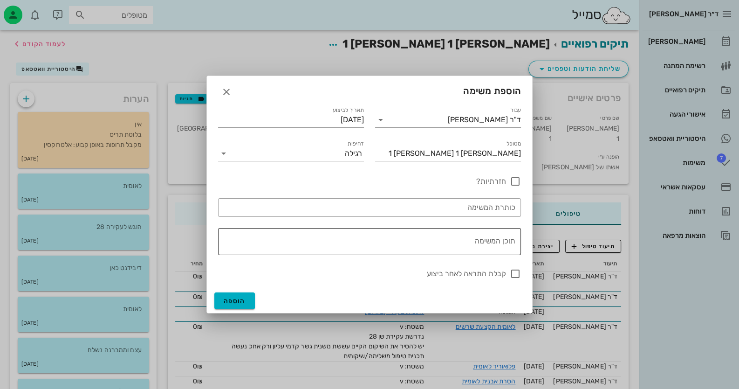
click at [494, 238] on textarea "תוכן המשימה" at bounding box center [368, 244] width 296 height 22
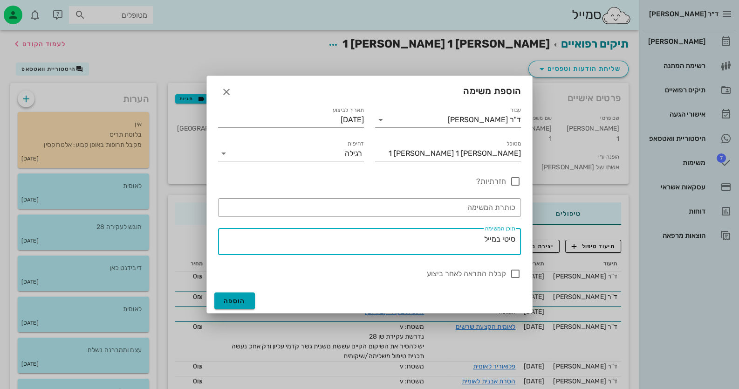
type textarea "סיטי במייל"
click at [225, 304] on span "הוספה" at bounding box center [235, 301] width 22 height 8
